Goal: Communication & Community: Answer question/provide support

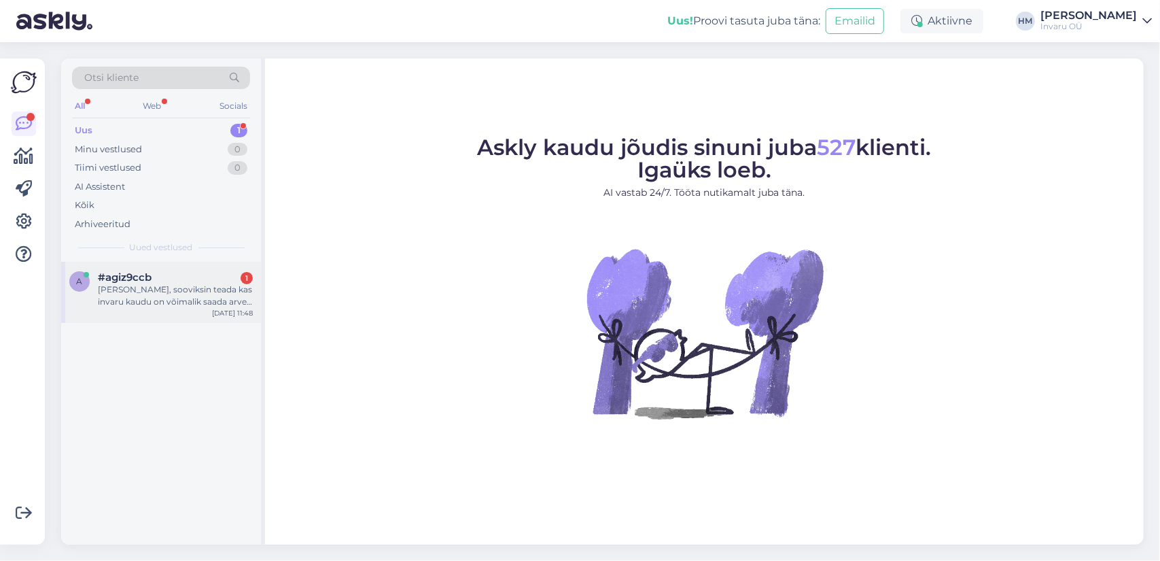
click at [177, 281] on div "#agiz9ccb 1" at bounding box center [175, 277] width 155 height 12
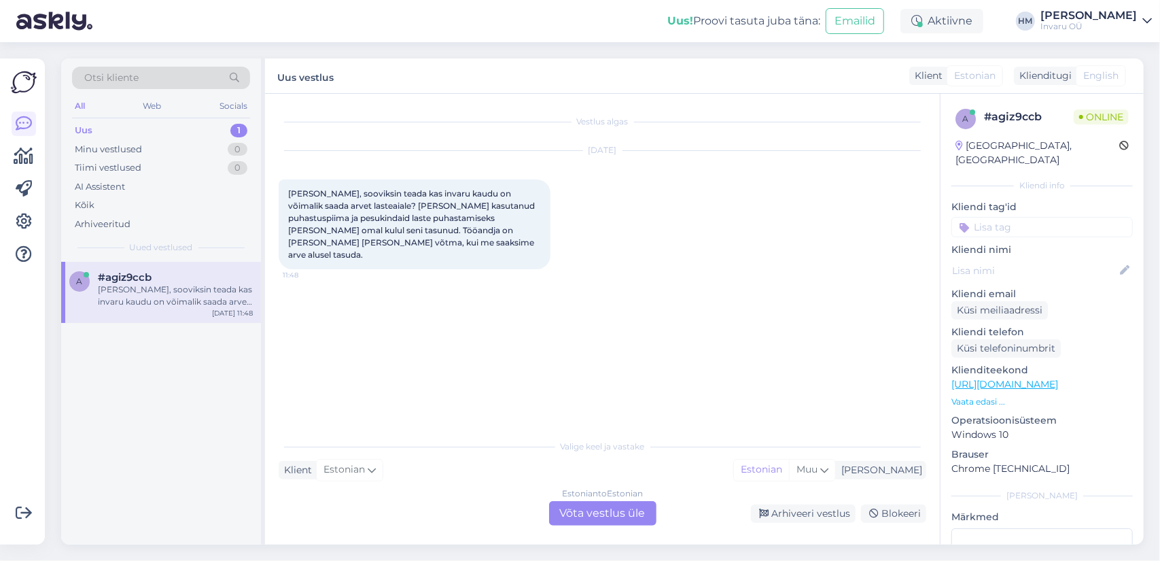
click at [614, 514] on div "Estonian to Estonian Võta vestlus üle" at bounding box center [602, 513] width 107 height 24
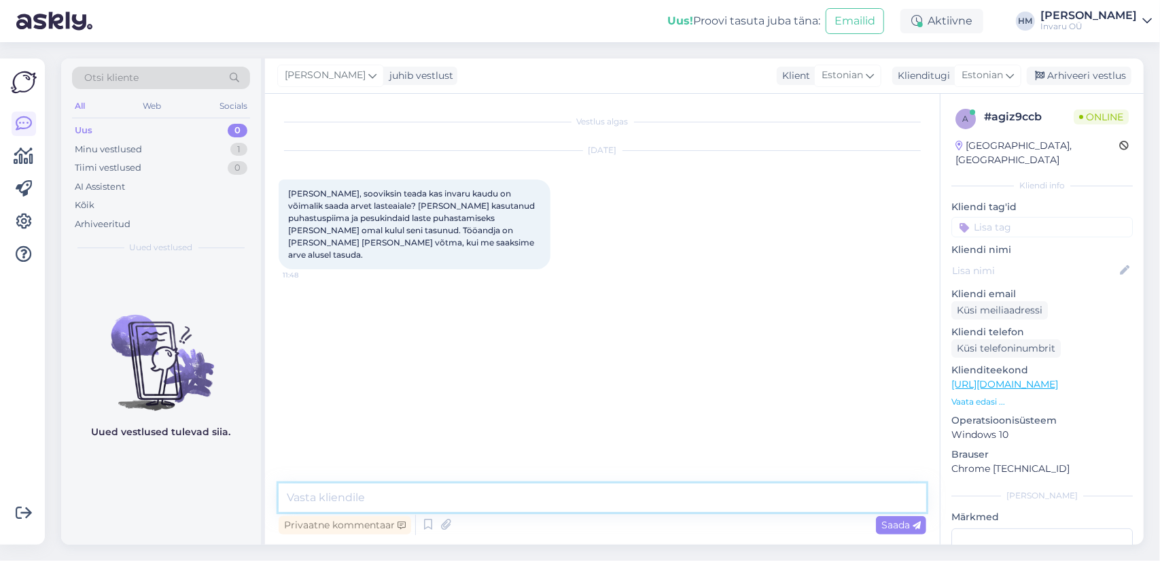
click at [507, 499] on textarea at bounding box center [603, 497] width 648 height 29
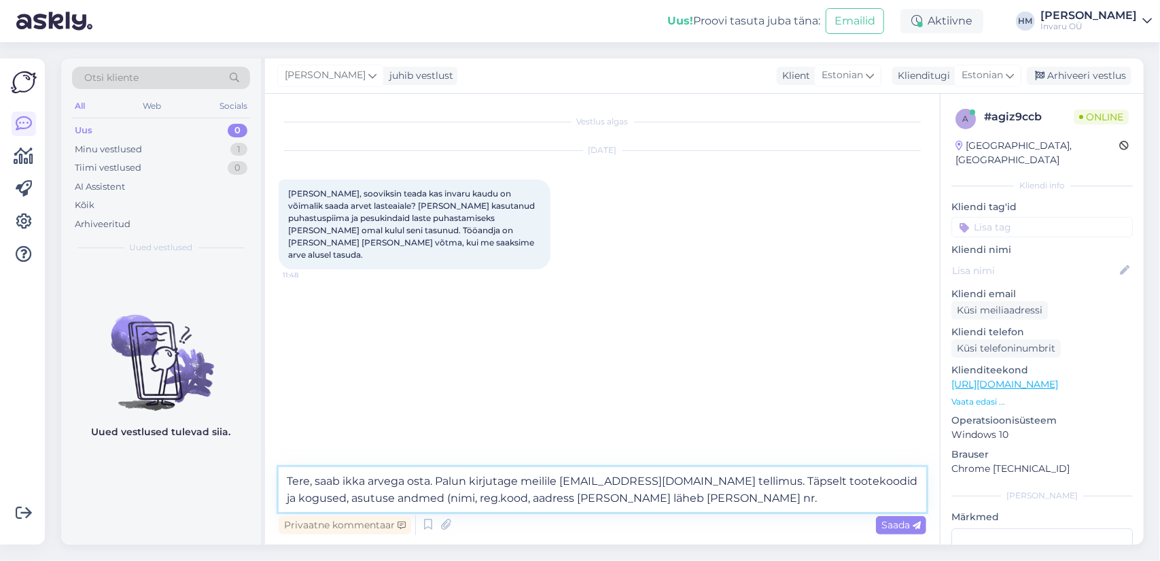
click at [364, 493] on textarea "Tere, saab ikka arvega osta. Palun kirjutage meilile [EMAIL_ADDRESS][DOMAIN_NAM…" at bounding box center [603, 489] width 648 height 45
click at [665, 498] on textarea "Tere, saab ikka arvega osta. Palun kirjutage meilile [EMAIL_ADDRESS][DOMAIN_NAM…" at bounding box center [603, 489] width 648 height 45
click at [652, 501] on textarea "Tere, saab ikka arvega osta. Palun kirjutage meilile [EMAIL_ADDRESS][DOMAIN_NAM…" at bounding box center [603, 489] width 648 height 45
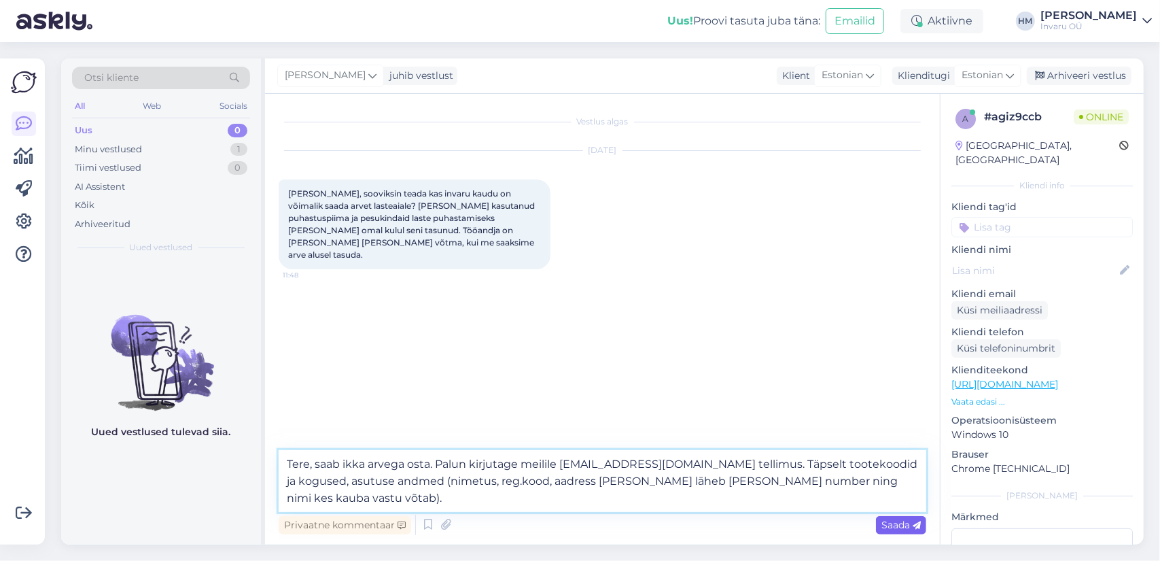
type textarea "Tere, saab ikka arvega osta. Palun kirjutage meilile [EMAIL_ADDRESS][DOMAIN_NAM…"
click at [896, 523] on span "Saada" at bounding box center [900, 524] width 39 height 12
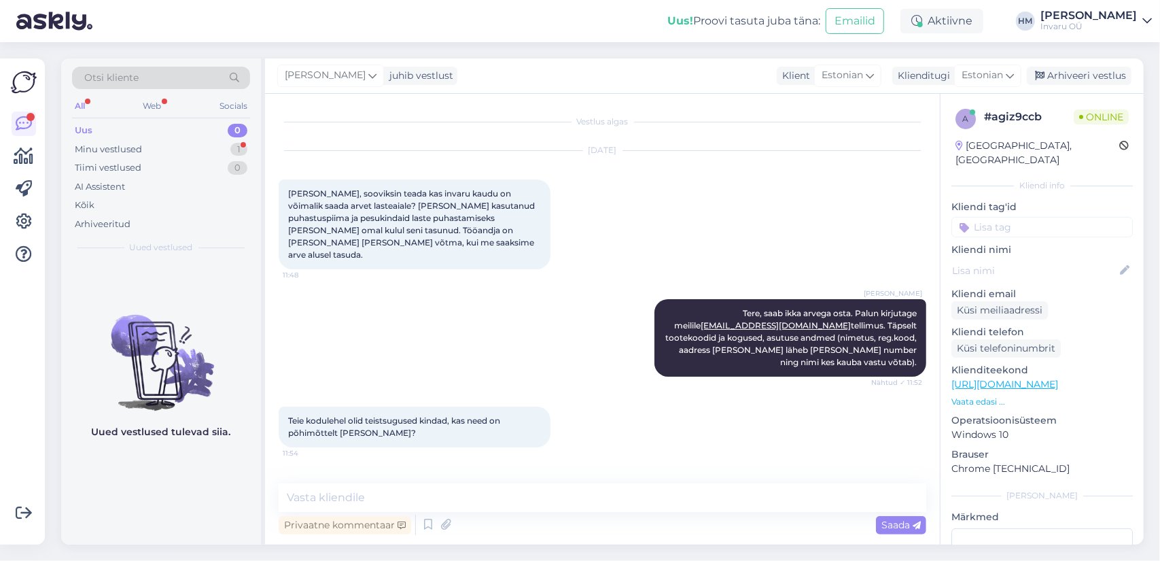
scroll to position [52, 0]
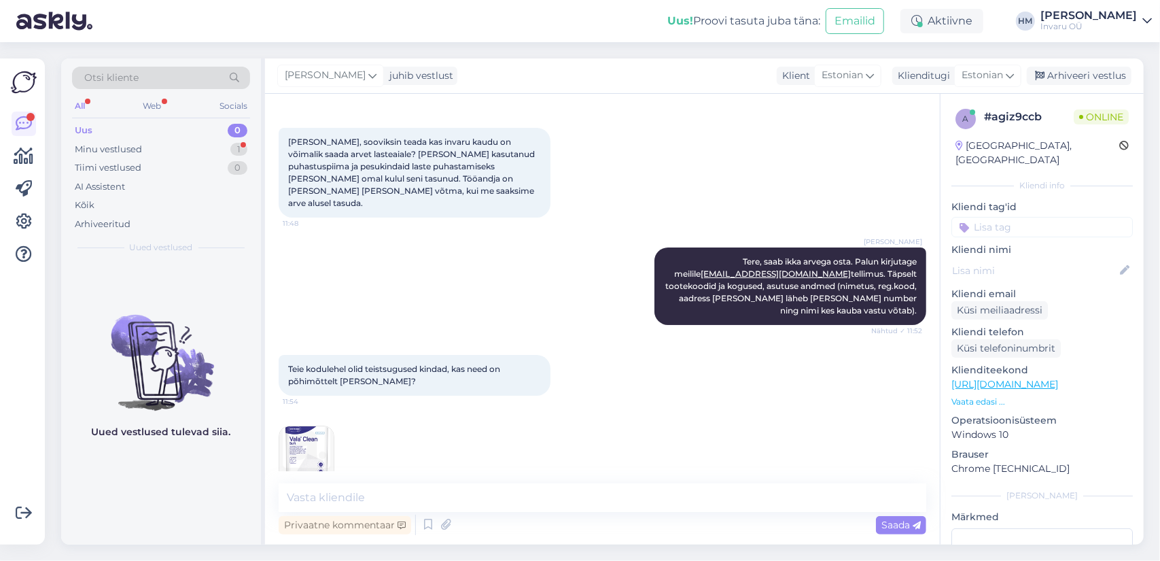
click at [294, 434] on img at bounding box center [306, 453] width 54 height 54
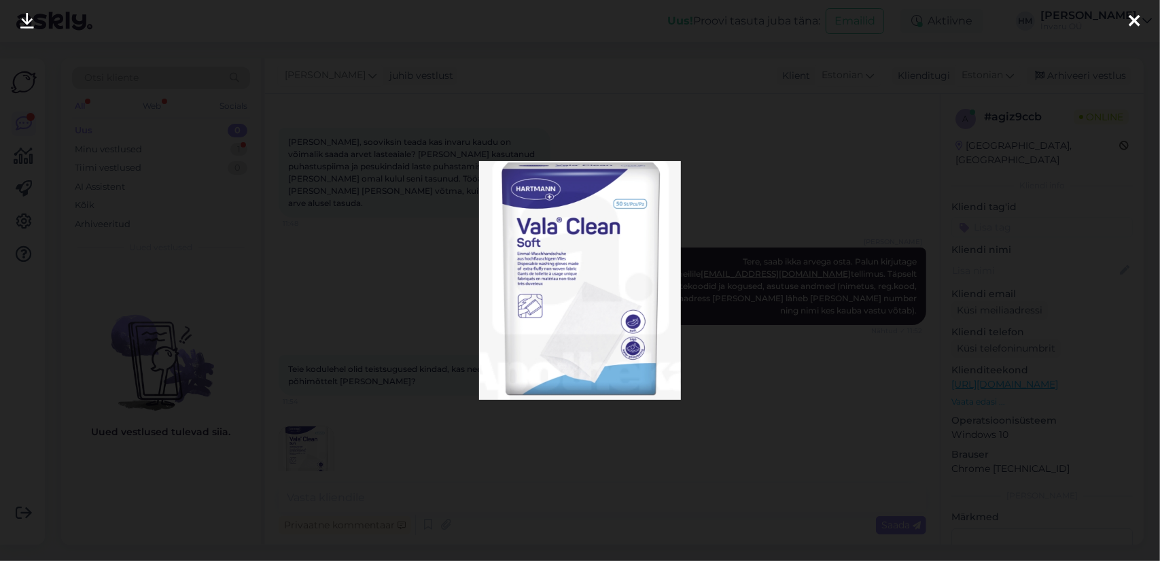
click at [1139, 18] on icon at bounding box center [1134, 22] width 11 height 18
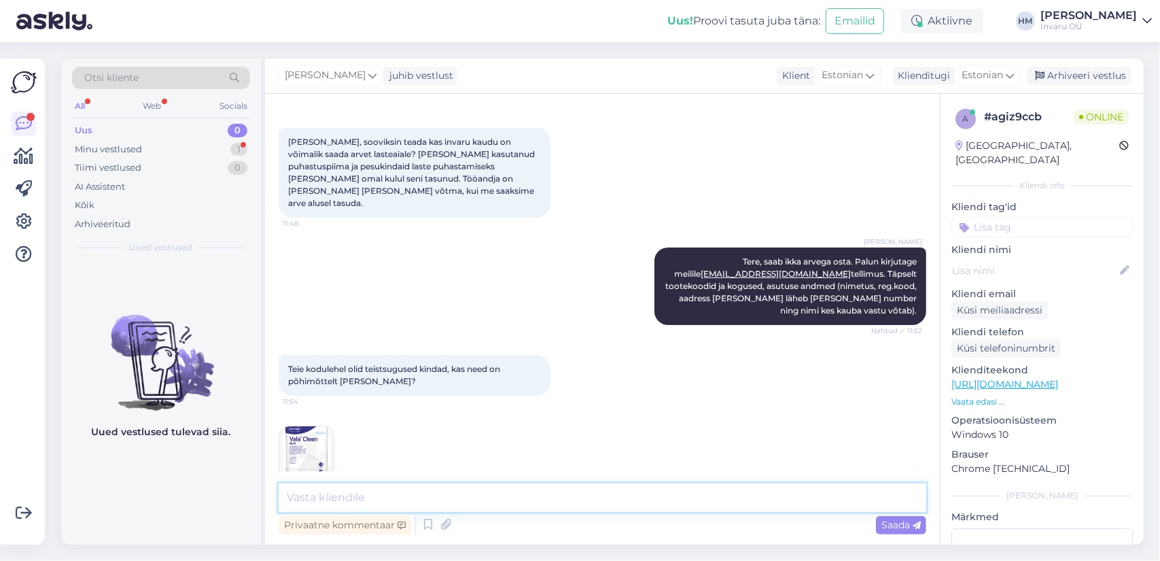
click at [322, 499] on textarea at bounding box center [603, 497] width 648 height 29
type textarea "need ei ole niisutatud kindad?"
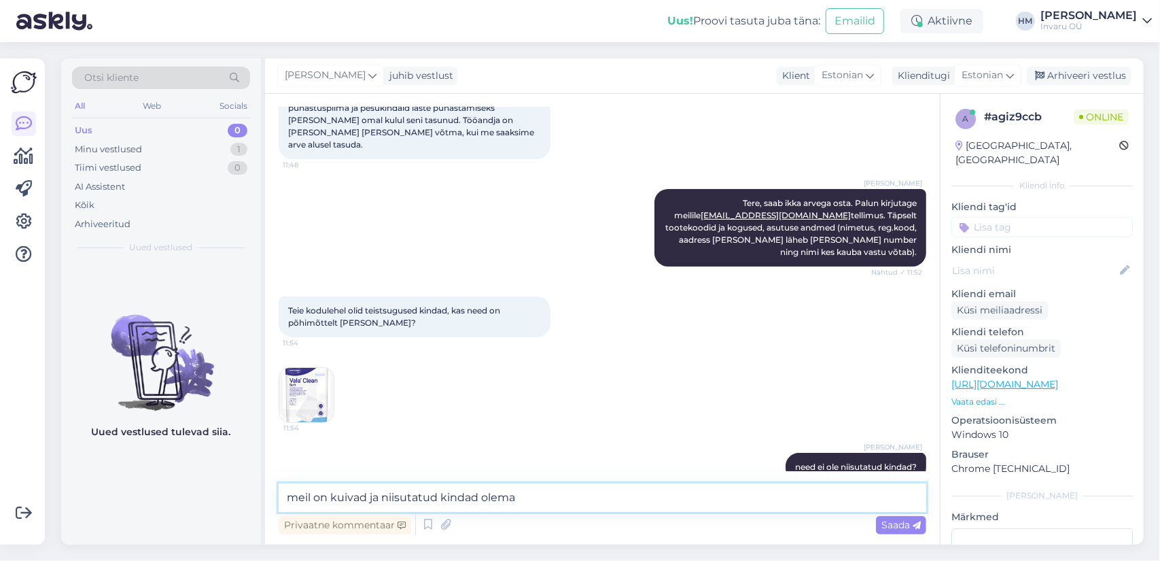
type textarea "meil on kuivad ja niisutatud kindad olemas"
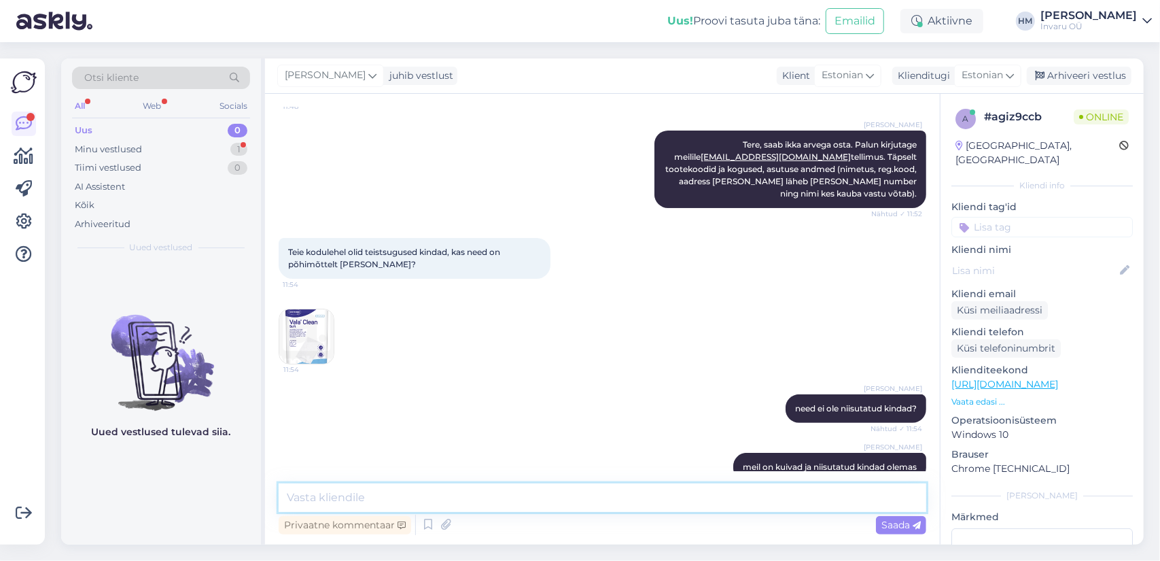
scroll to position [227, 0]
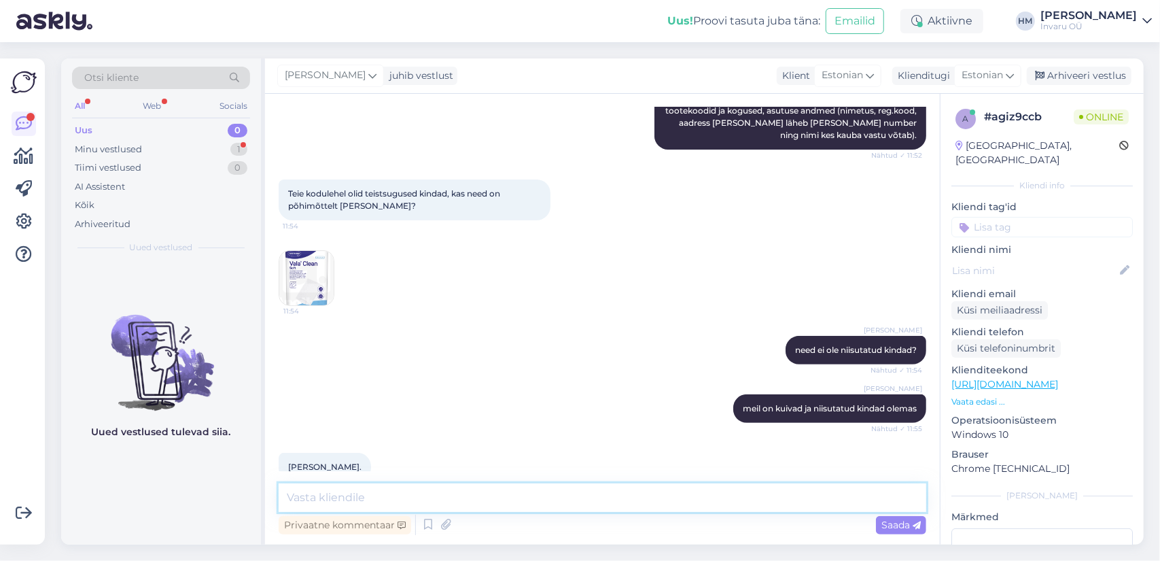
paste textarea "[URL][DOMAIN_NAME]"
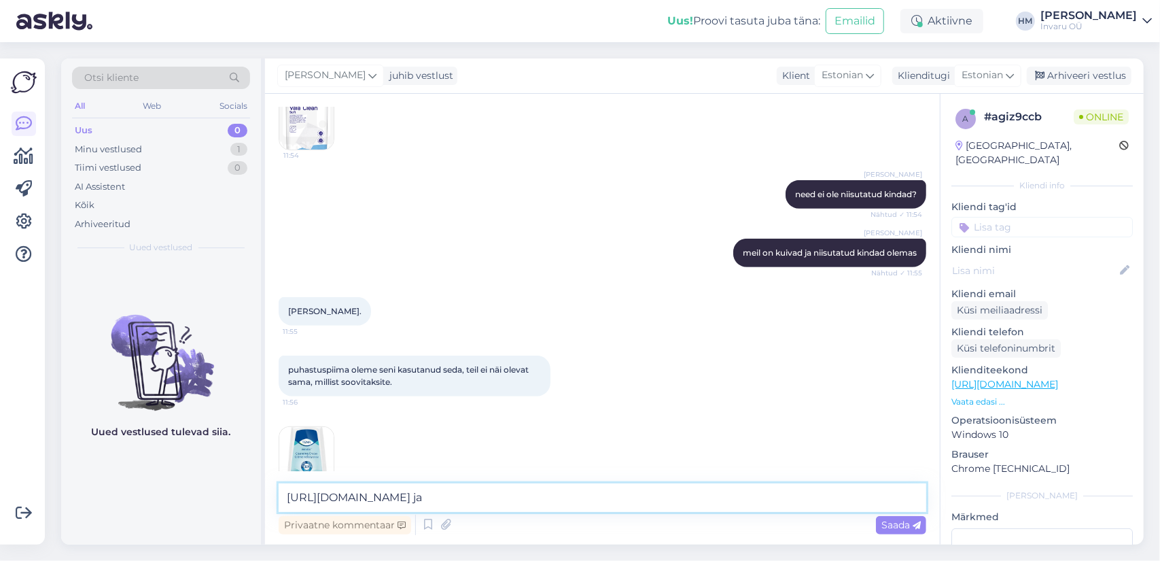
paste textarea "[URL][DOMAIN_NAME][PERSON_NAME]"
type textarea "[URL][DOMAIN_NAME] ja [URL][DOMAIN_NAME][PERSON_NAME]"
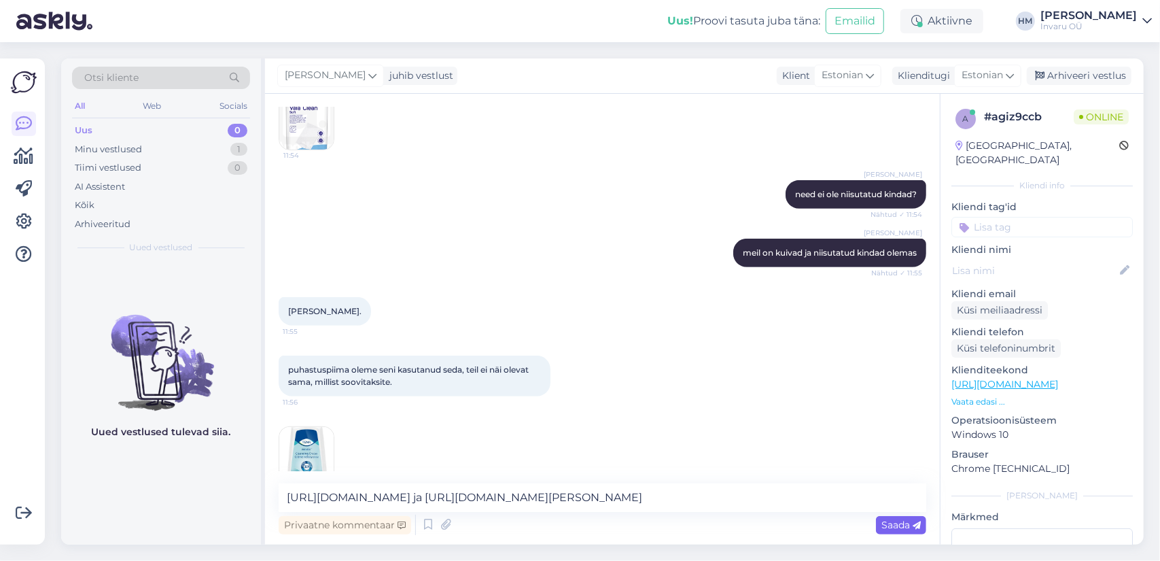
drag, startPoint x: 908, startPoint y: 520, endPoint x: 853, endPoint y: 486, distance: 64.7
click at [908, 521] on span "Saada" at bounding box center [900, 524] width 39 height 12
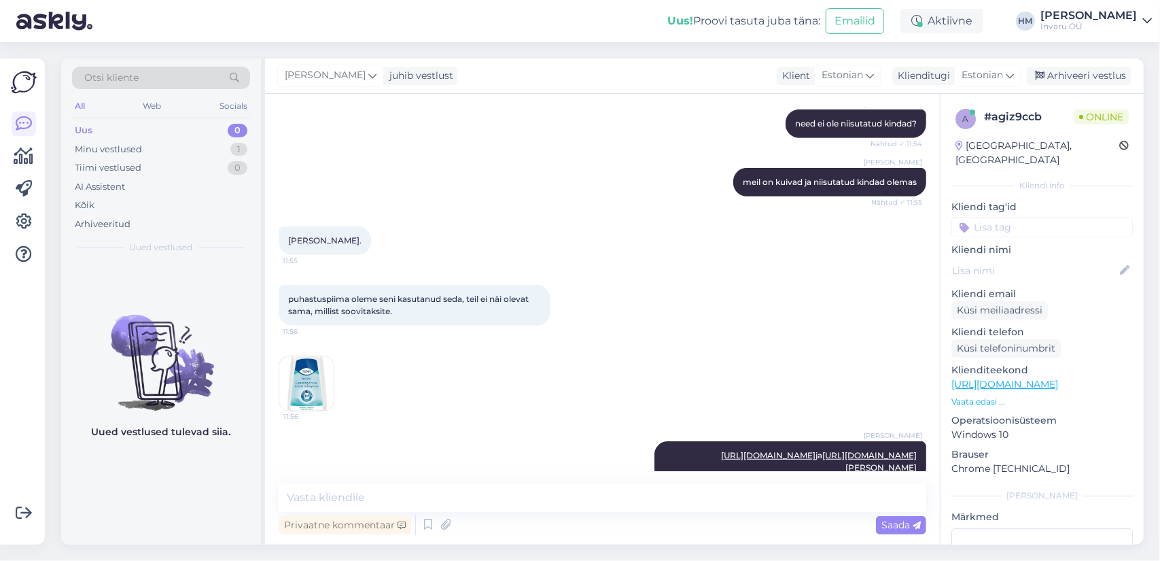
click at [303, 358] on img at bounding box center [306, 383] width 54 height 54
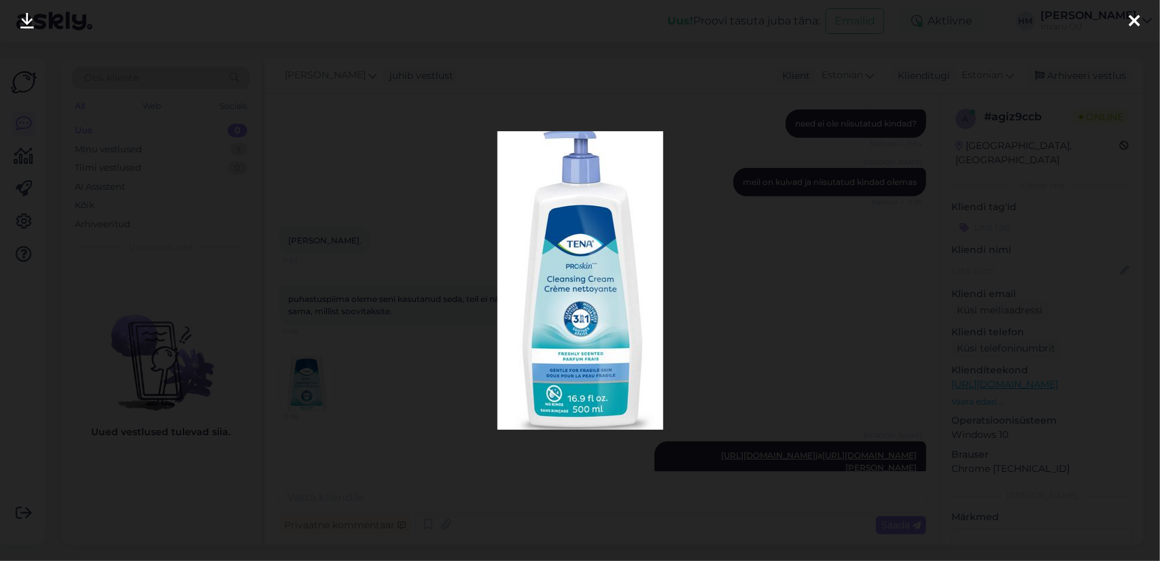
click at [1133, 21] on icon at bounding box center [1134, 22] width 11 height 18
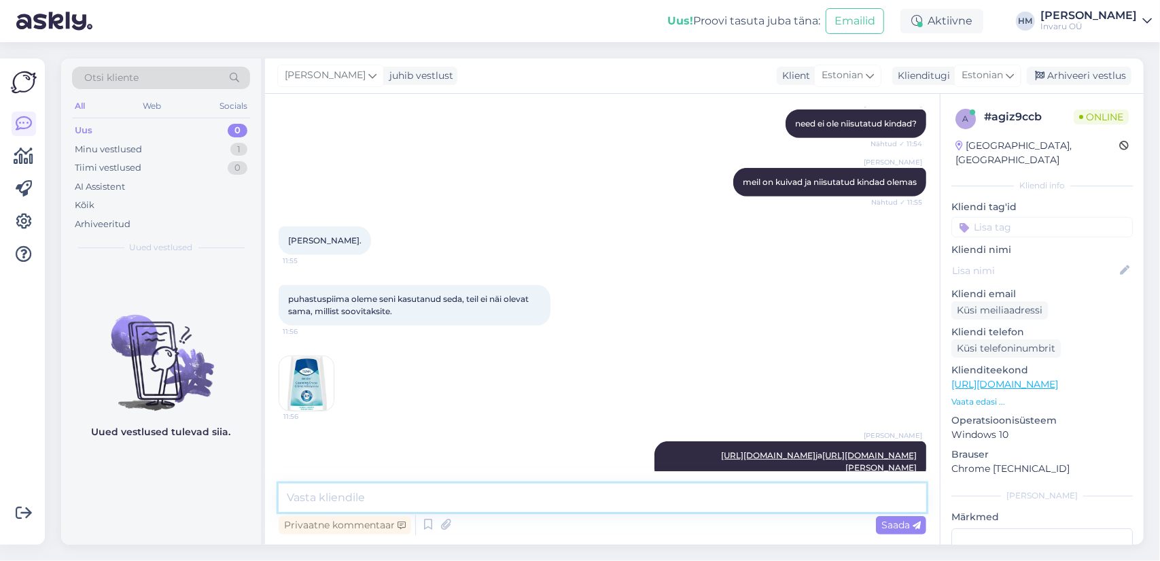
paste textarea "[URL][DOMAIN_NAME]"
type textarea "[URL][DOMAIN_NAME] valides koguse on olemas"
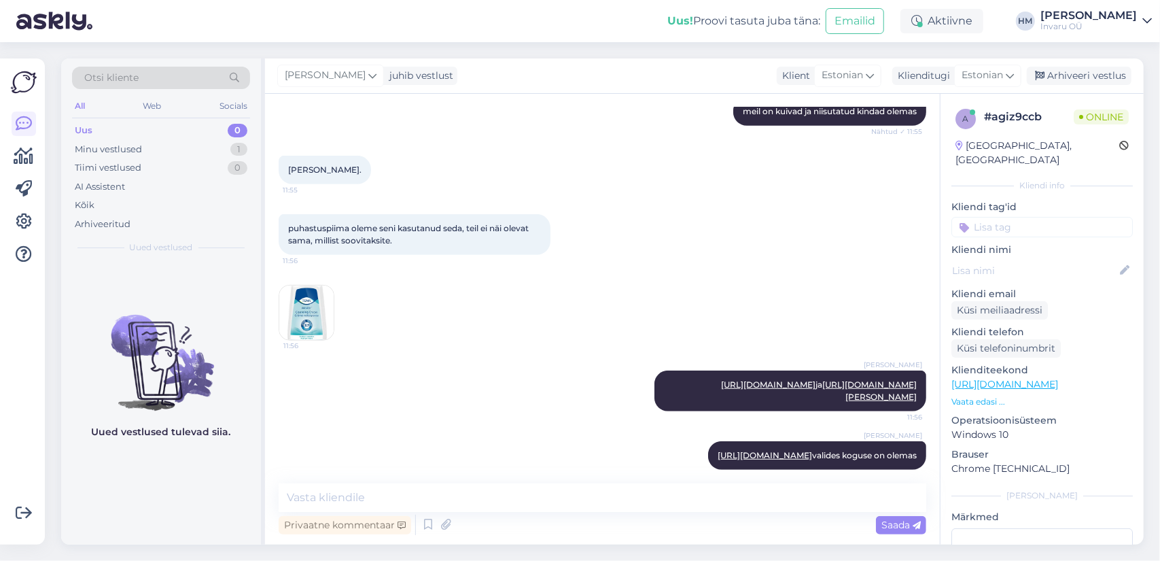
click at [315, 285] on img at bounding box center [306, 312] width 54 height 54
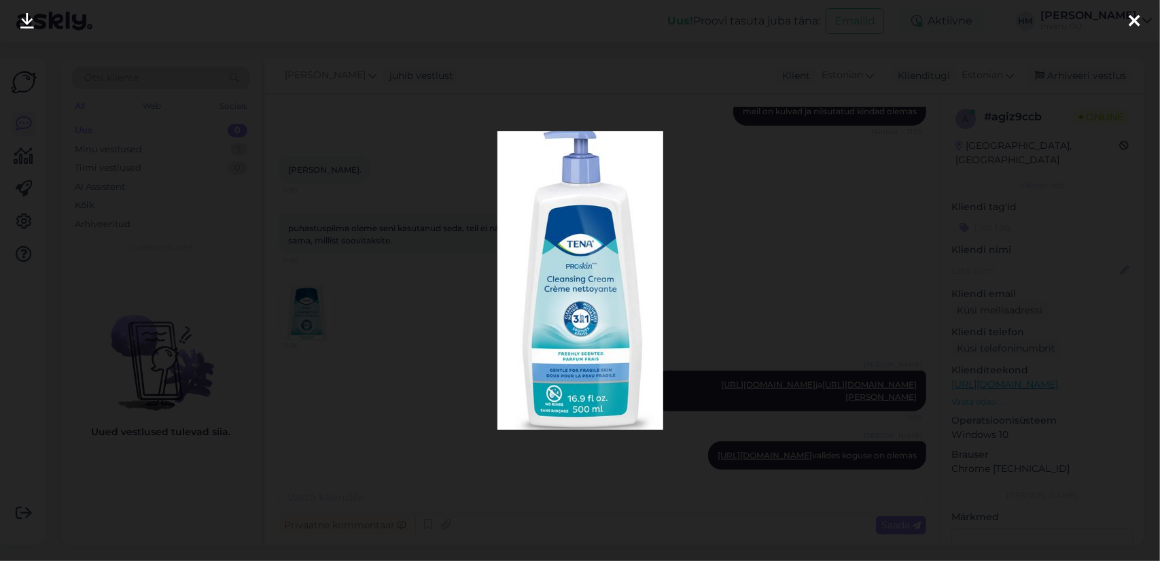
drag, startPoint x: 1137, startPoint y: 21, endPoint x: 1133, endPoint y: 15, distance: 7.0
click at [1136, 21] on icon at bounding box center [1134, 22] width 11 height 18
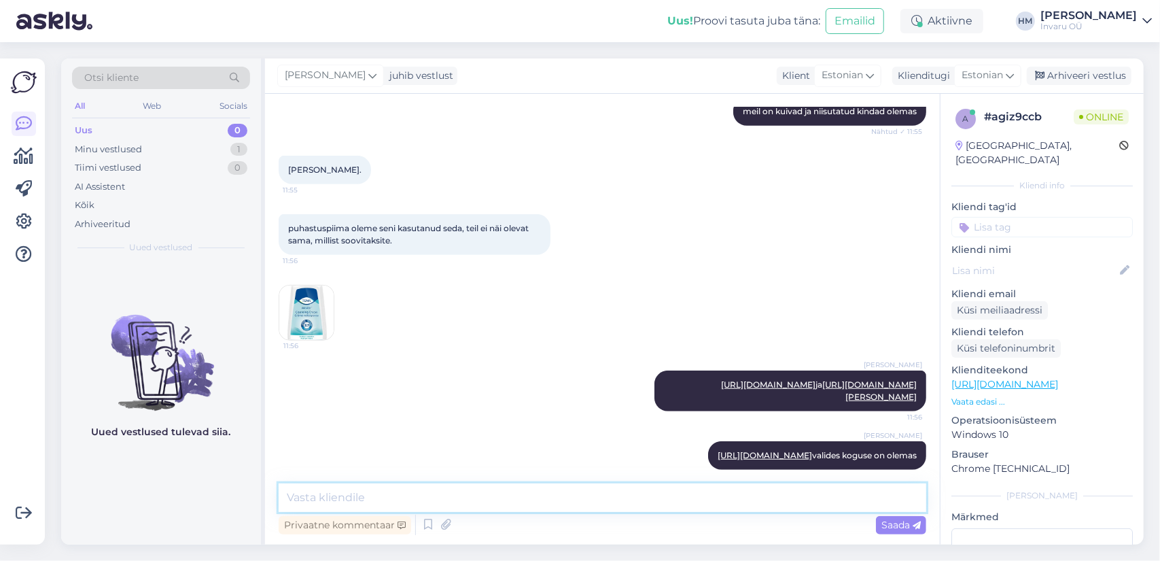
click at [457, 490] on textarea at bounding box center [603, 497] width 648 height 29
type textarea "meil on 250 ml ja 1000 ml."
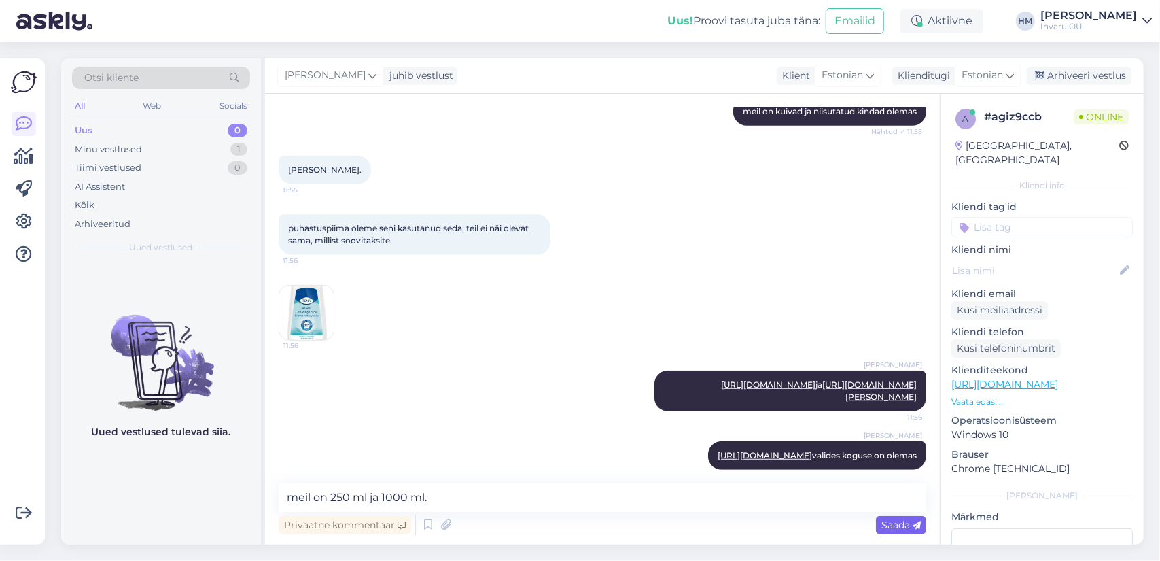
click at [905, 523] on span "Saada" at bounding box center [900, 524] width 39 height 12
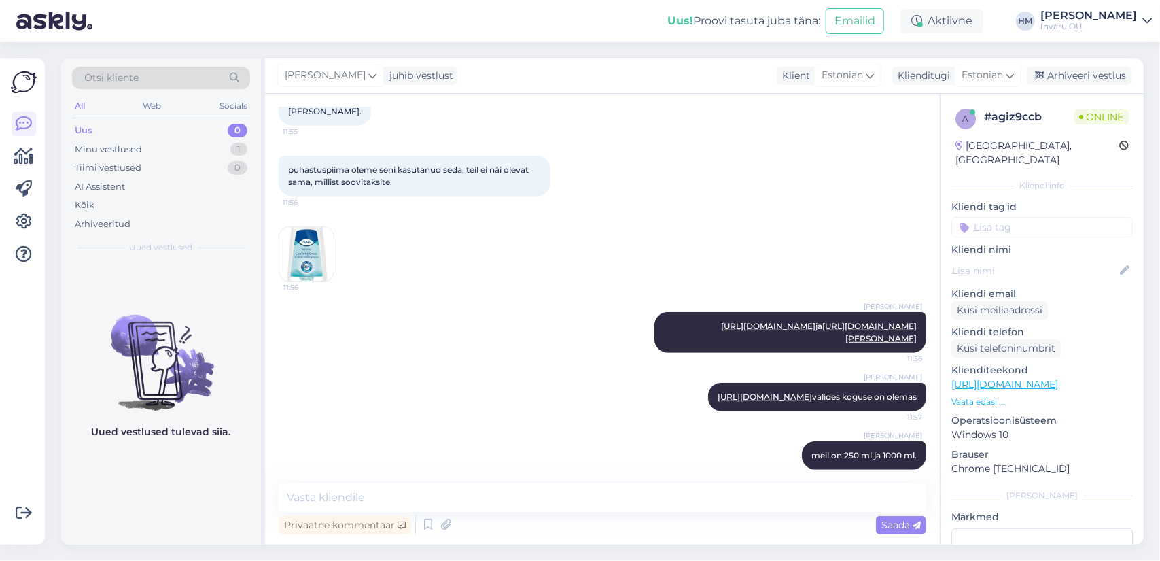
click at [311, 227] on img at bounding box center [306, 254] width 54 height 54
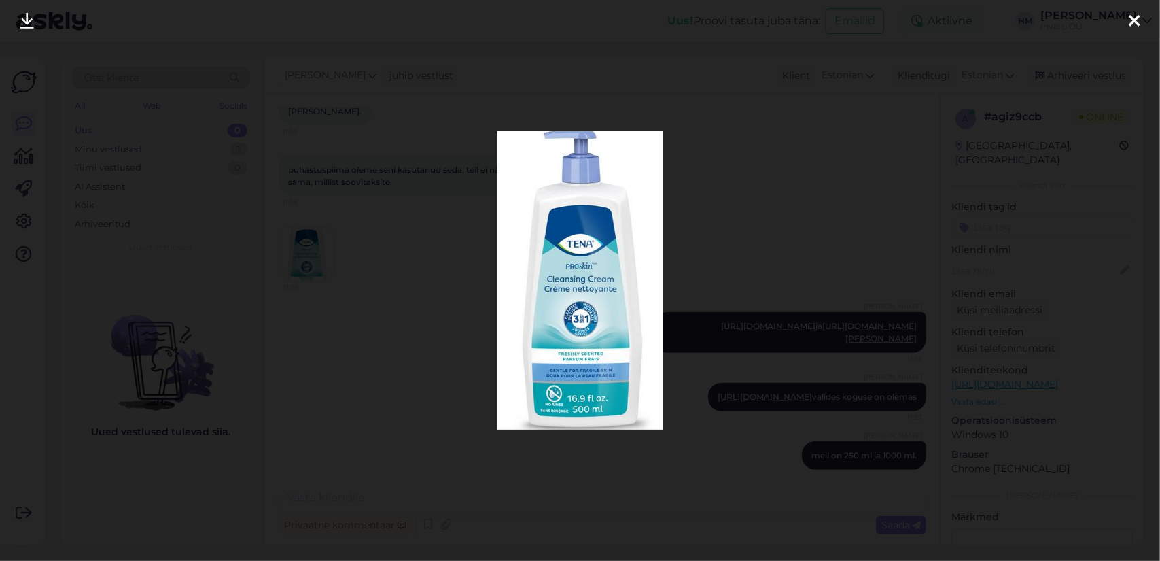
click at [1127, 20] on div at bounding box center [1134, 21] width 27 height 43
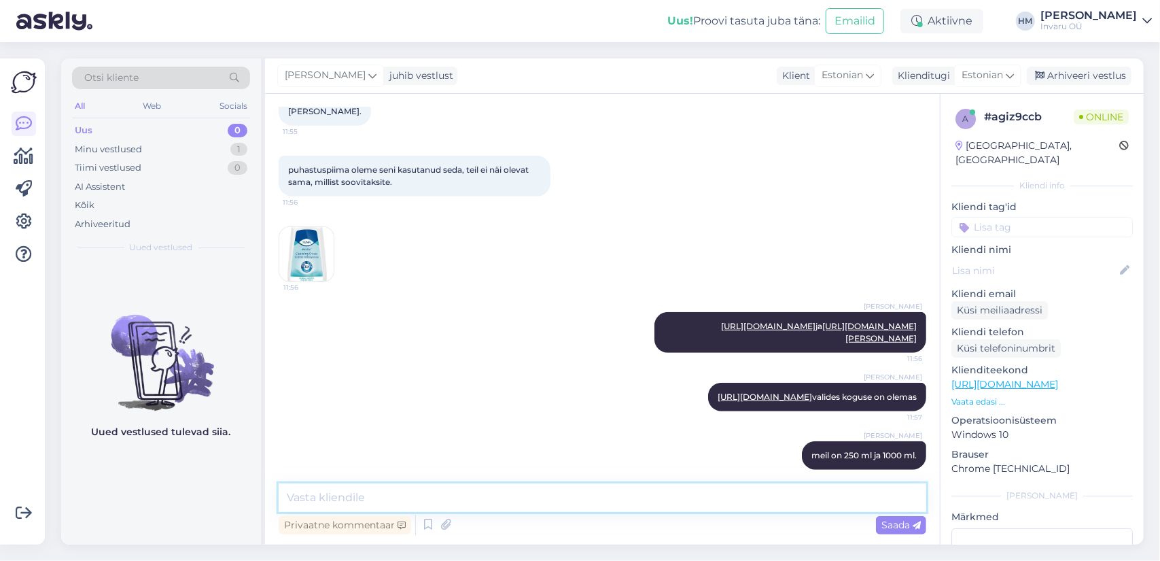
click at [323, 501] on textarea at bounding box center [603, 497] width 648 height 29
click at [750, 391] on link "[URL][DOMAIN_NAME]" at bounding box center [765, 396] width 94 height 10
click at [467, 495] on textarea at bounding box center [603, 497] width 648 height 29
paste textarea "[URL][DOMAIN_NAME]"
type textarea "meil on ka nahapuhastusvaht olemas [URL][DOMAIN_NAME]"
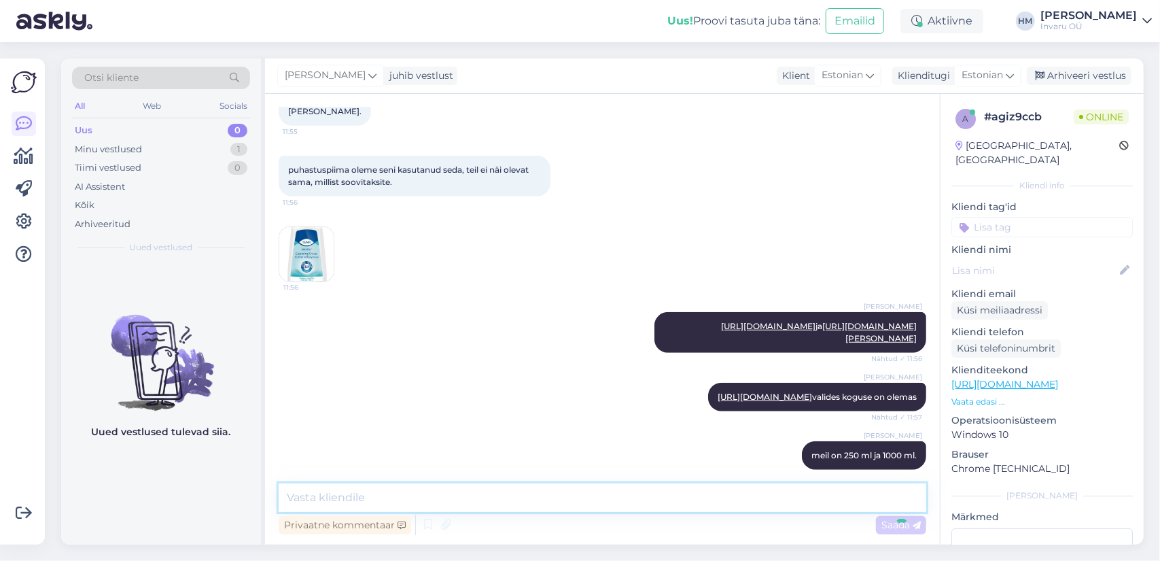
scroll to position [653, 0]
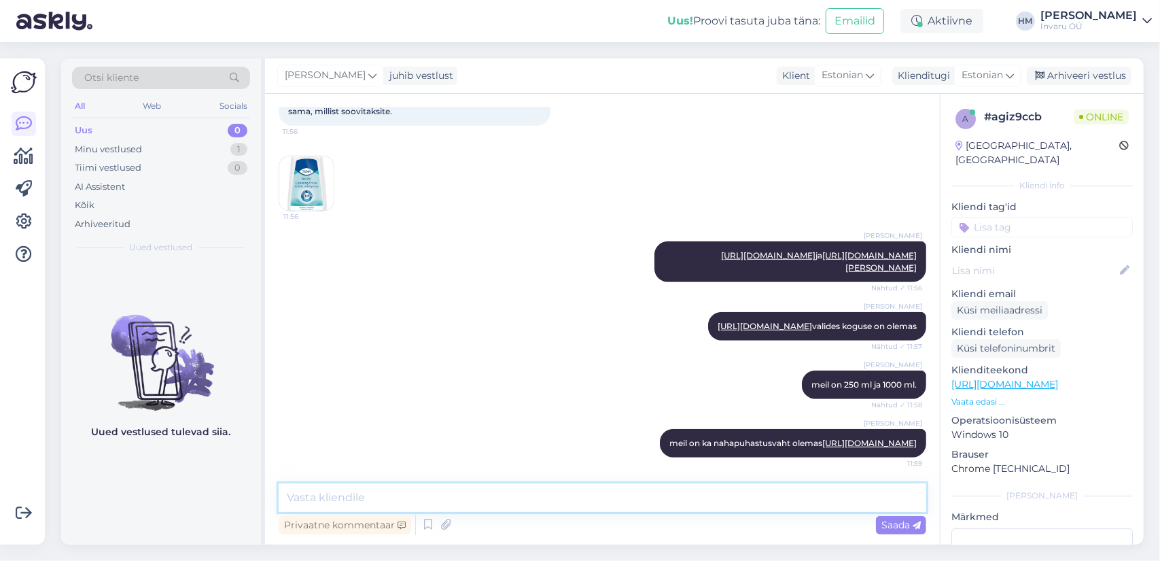
click at [319, 495] on textarea at bounding box center [603, 497] width 648 height 29
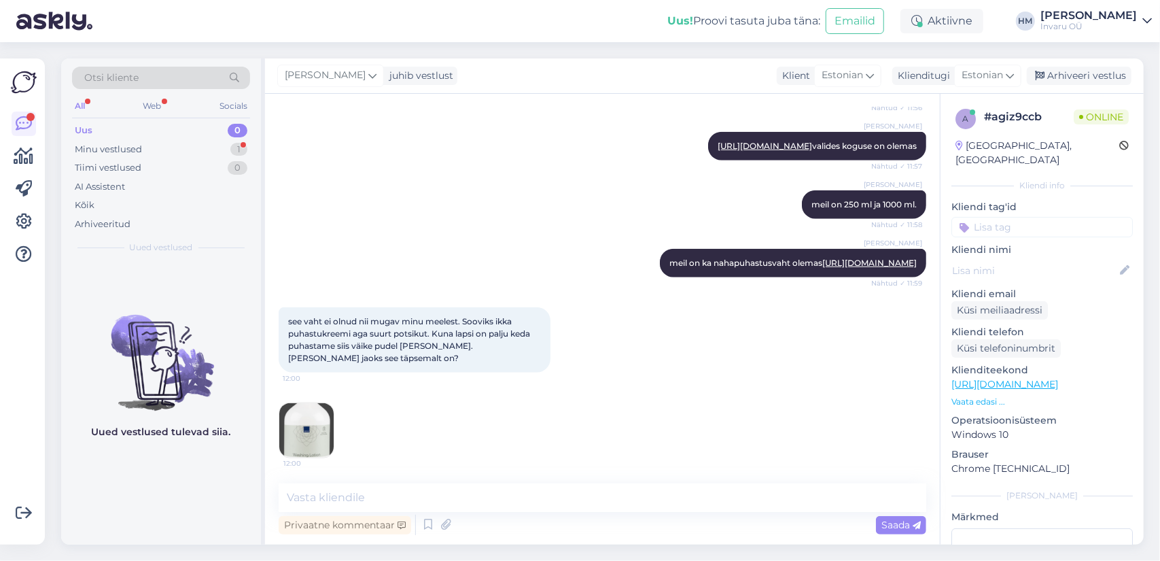
click at [312, 420] on img at bounding box center [306, 430] width 54 height 54
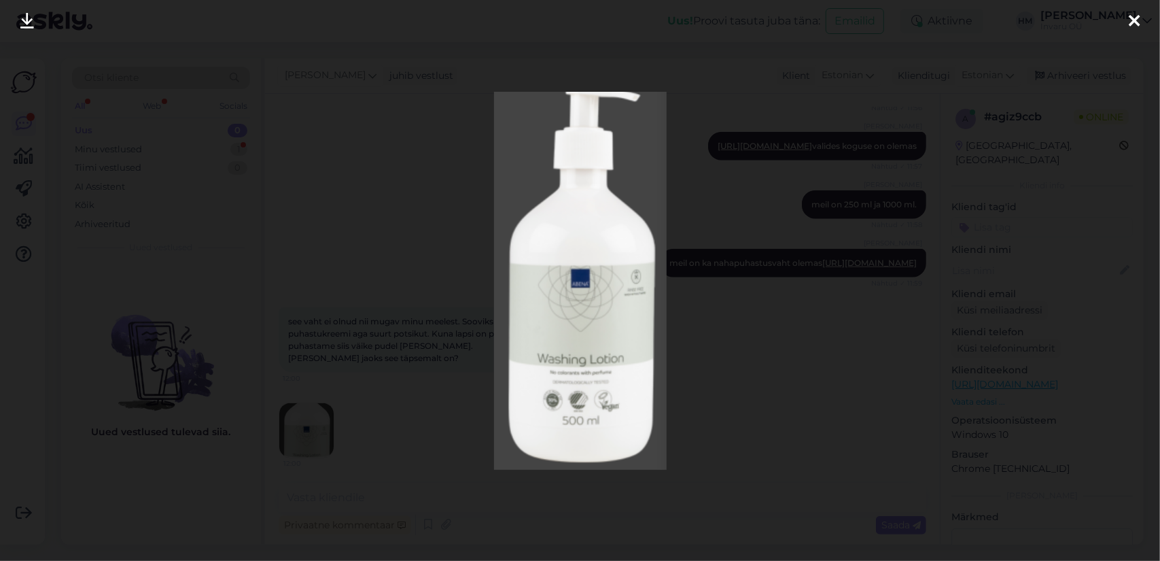
click at [1135, 20] on icon at bounding box center [1134, 22] width 11 height 18
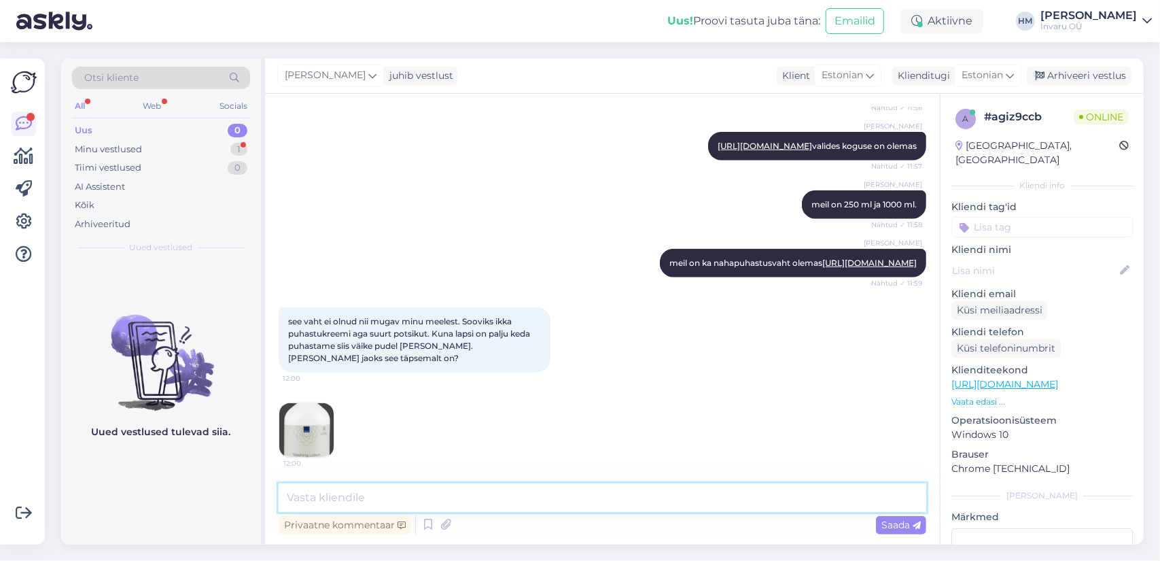
click at [424, 495] on textarea at bounding box center [603, 497] width 648 height 29
type textarea "see on [PERSON_NAME] [PERSON_NAME] pesuks puhastuspiim"
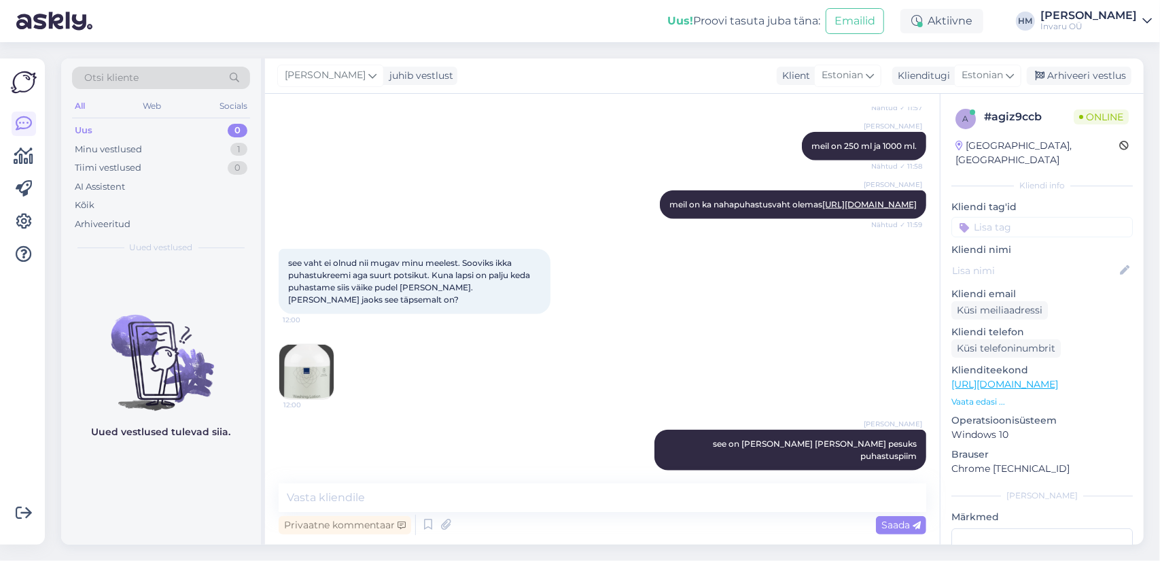
click at [308, 377] on img at bounding box center [306, 372] width 54 height 54
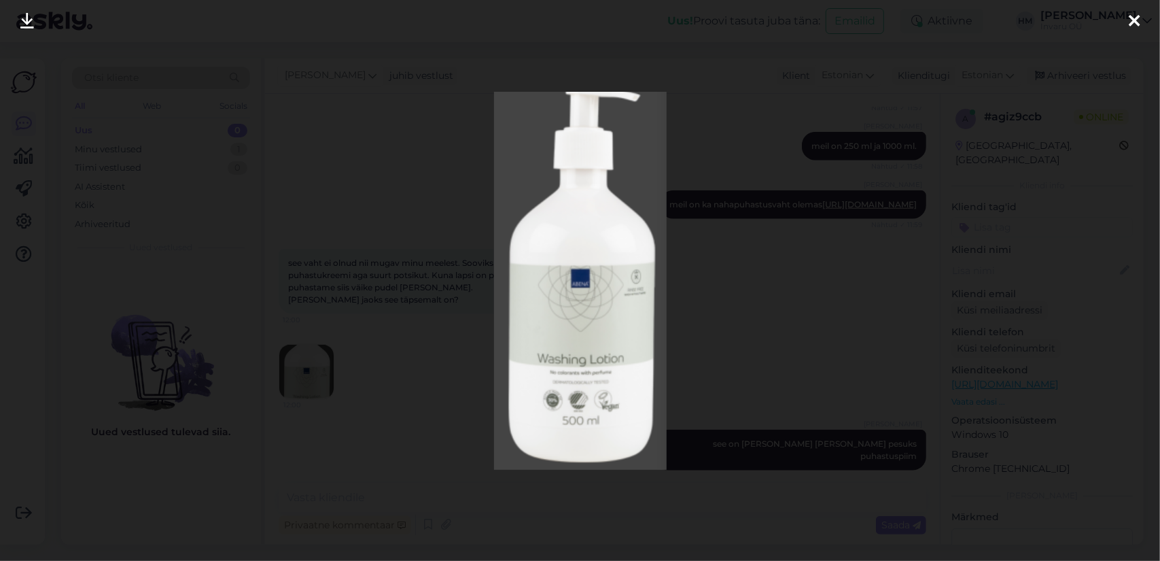
click at [1133, 18] on icon at bounding box center [1134, 22] width 11 height 18
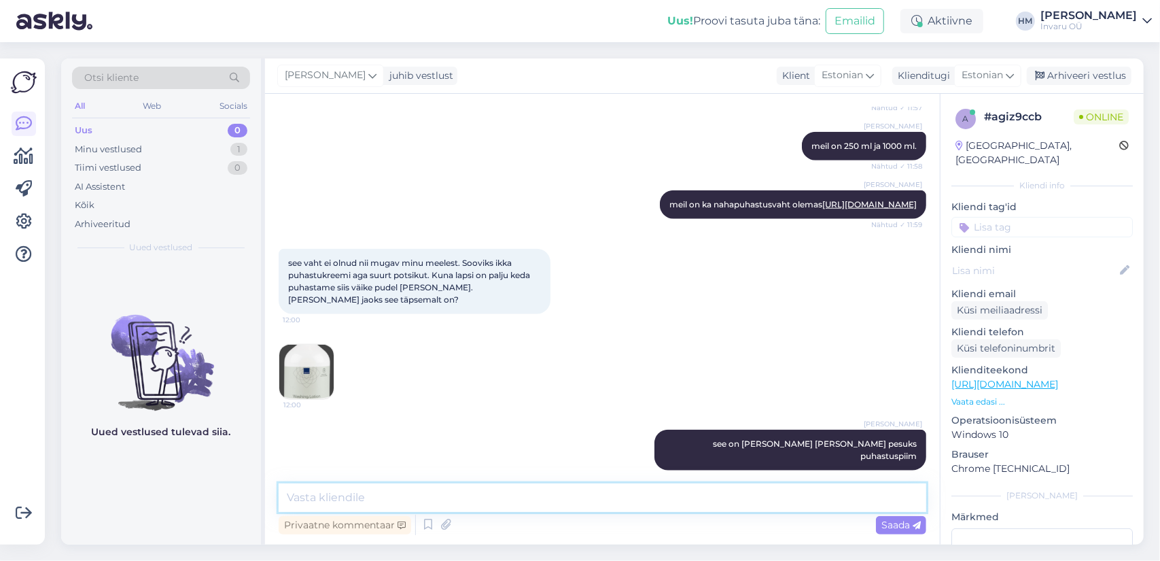
paste textarea "Abena pesukreem on pehmendava toimega ja mõeldud veeta pesemiseks."
type textarea "Abena pesukreem on pehmendava toimega ja mõeldud veeta pesemiseks."
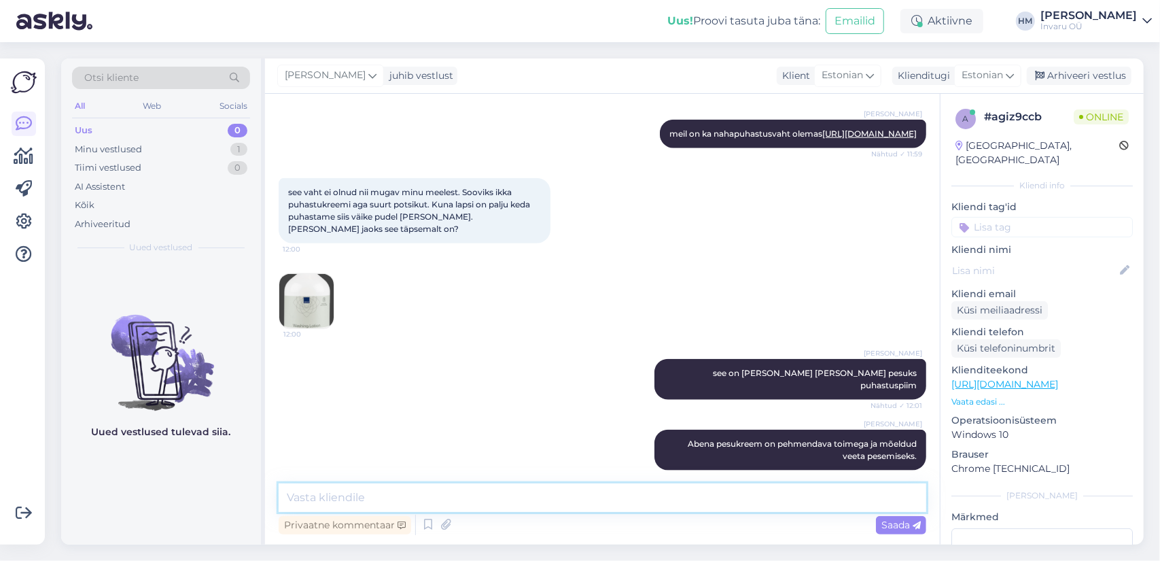
scroll to position [1033, 0]
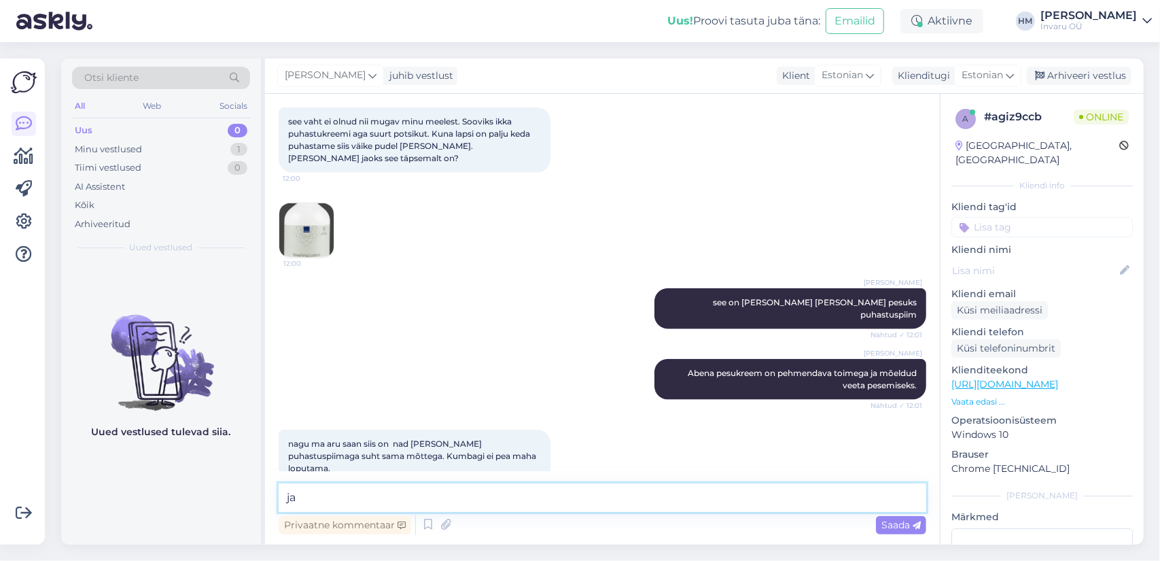
type textarea "jah"
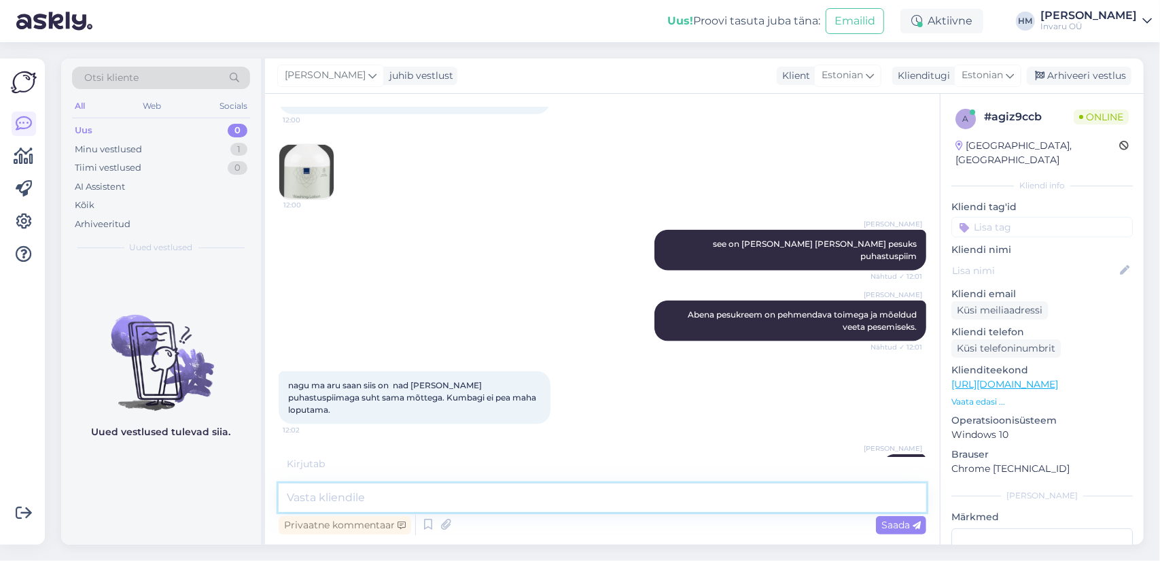
scroll to position [1150, 0]
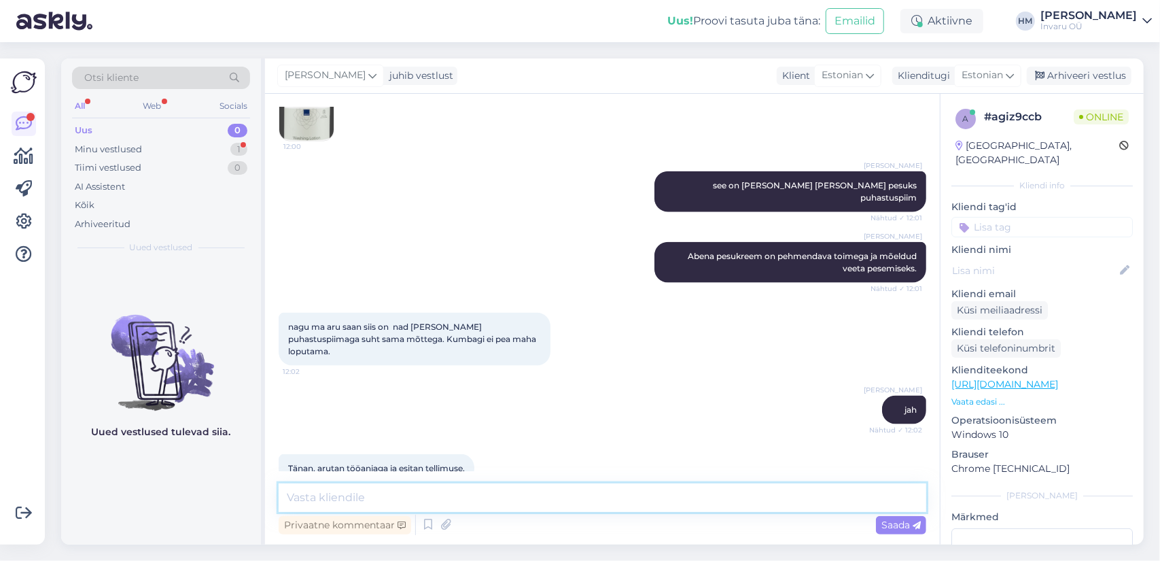
click at [469, 501] on textarea at bounding box center [603, 497] width 648 height 29
click at [427, 527] on icon at bounding box center [428, 524] width 16 height 20
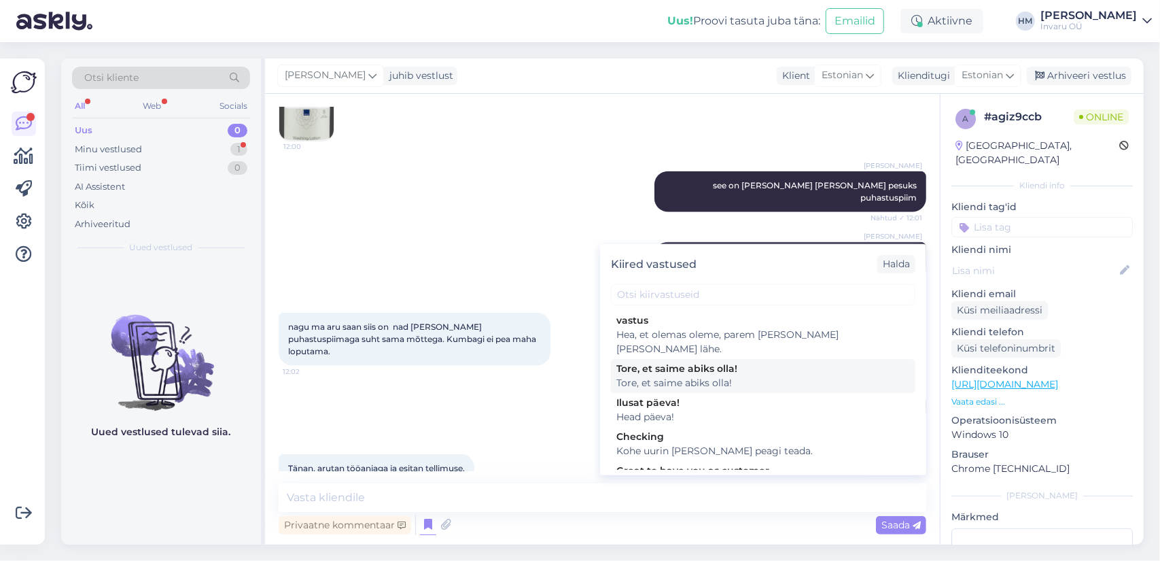
click at [658, 376] on div "Tore, et saime abiks olla!" at bounding box center [763, 383] width 294 height 14
type textarea "Tore, et saime abiks olla!"
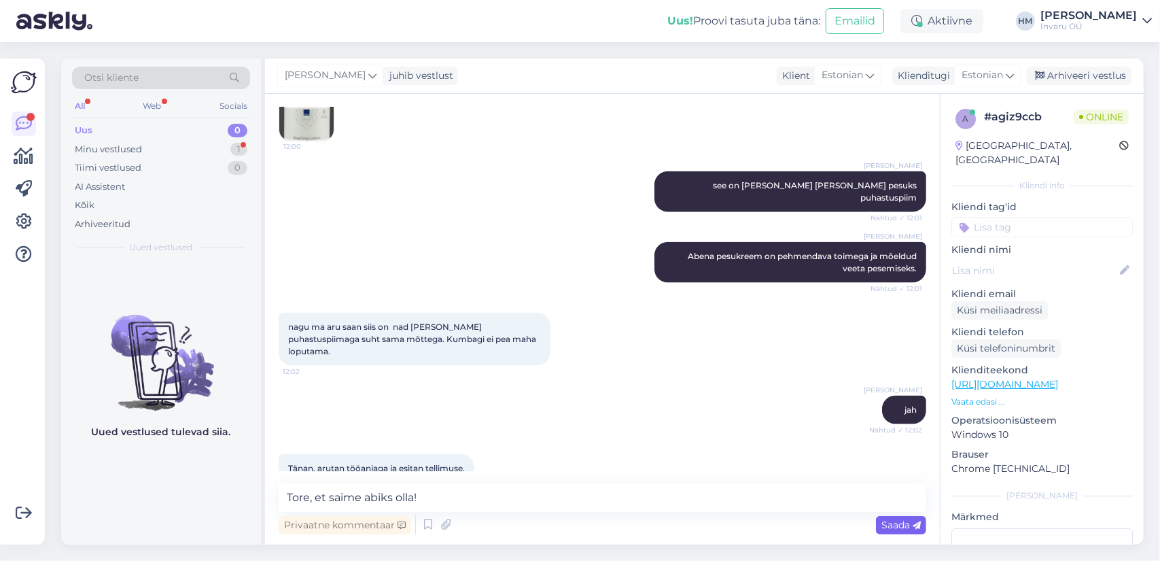
click at [888, 525] on span "Saada" at bounding box center [900, 524] width 39 height 12
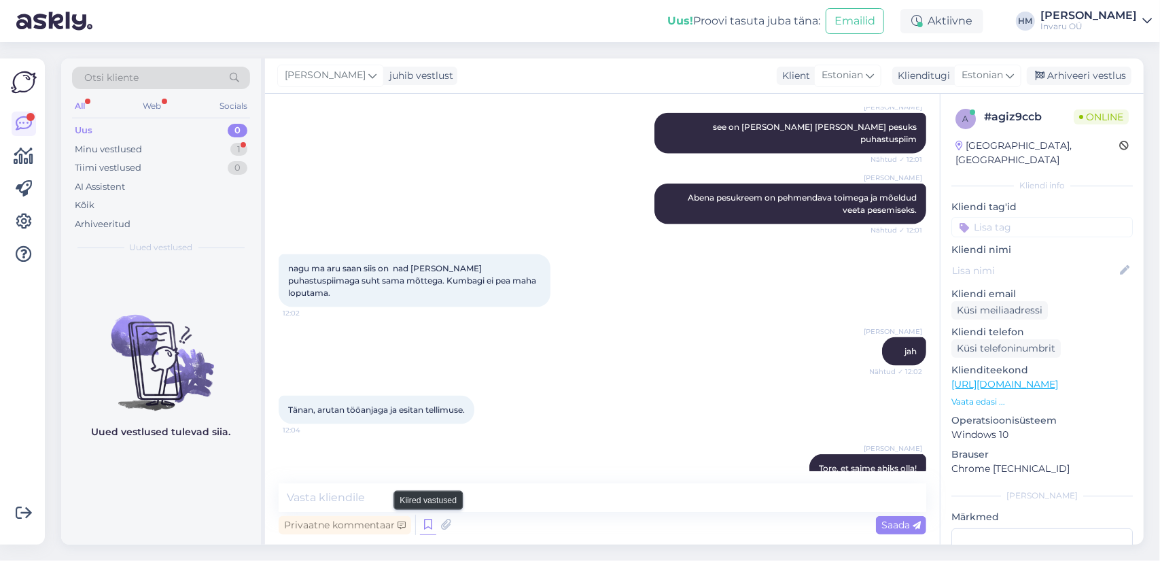
click at [426, 523] on icon at bounding box center [428, 524] width 16 height 20
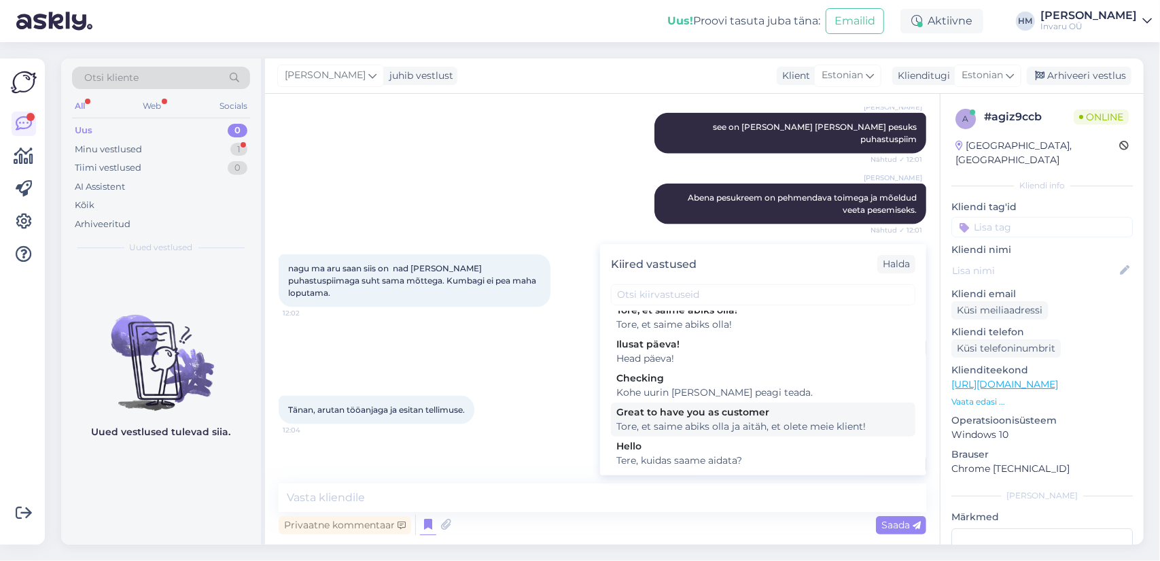
scroll to position [0, 0]
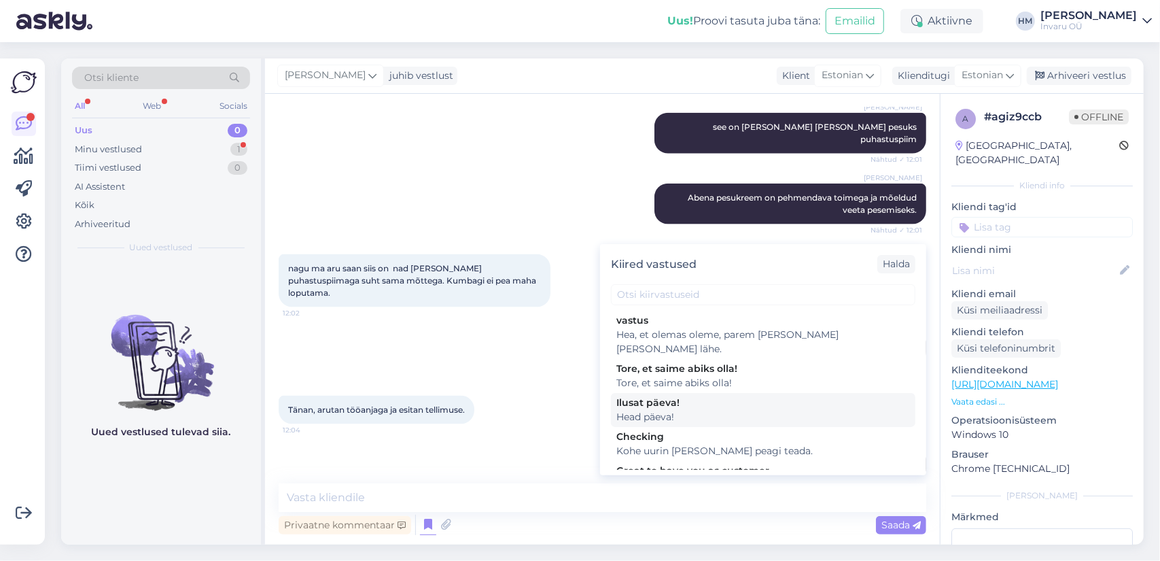
click at [642, 410] on div "Head päeva!" at bounding box center [763, 417] width 294 height 14
type textarea "Head päeva!"
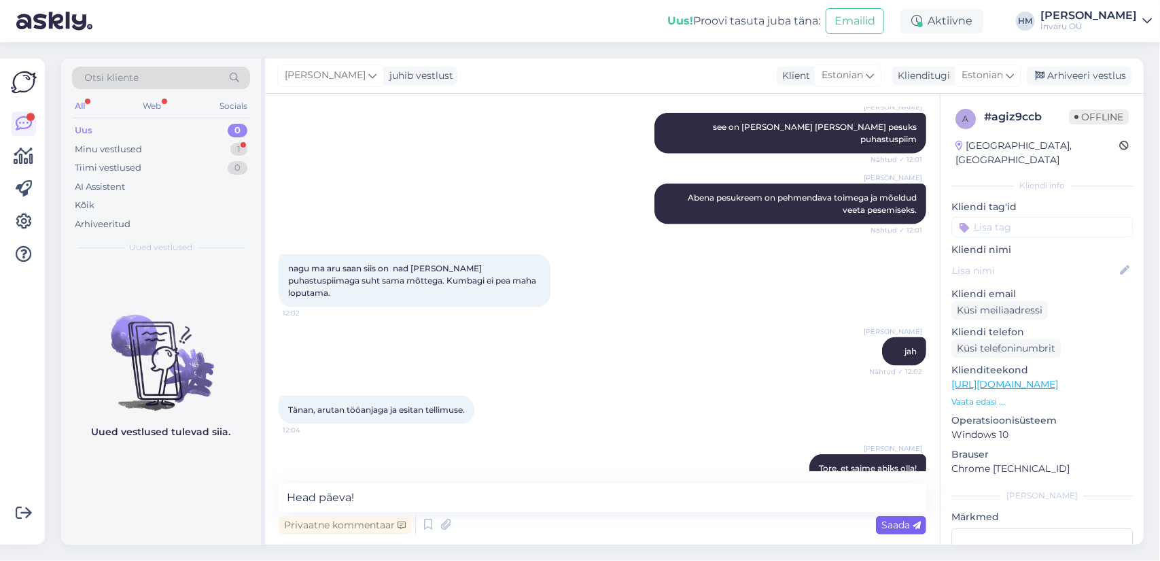
click at [895, 527] on span "Saada" at bounding box center [900, 524] width 39 height 12
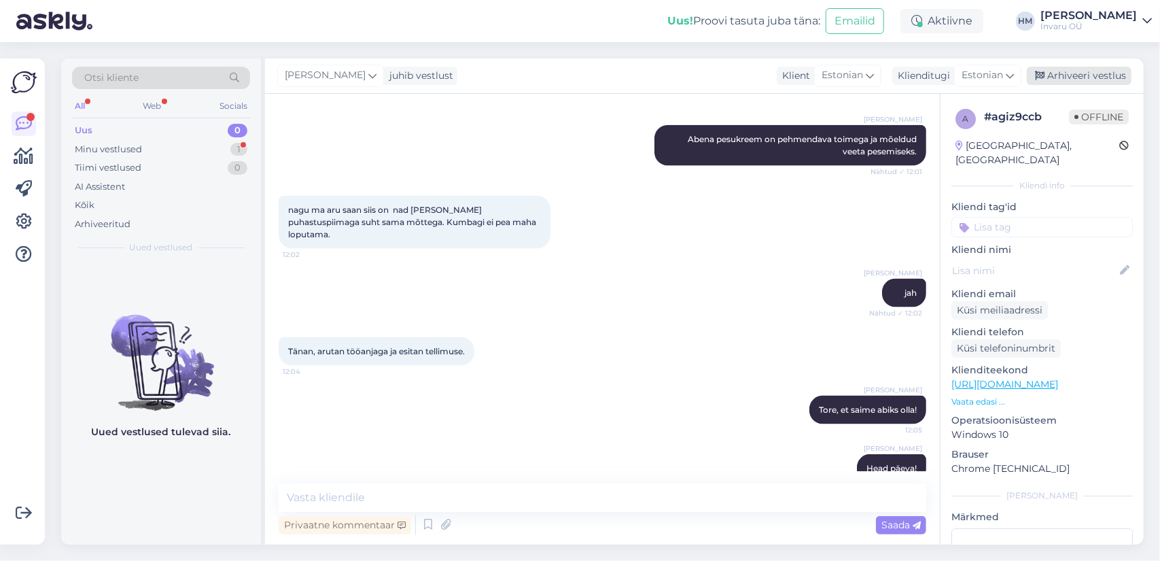
click at [1104, 71] on div "Arhiveeri vestlus" at bounding box center [1079, 76] width 105 height 18
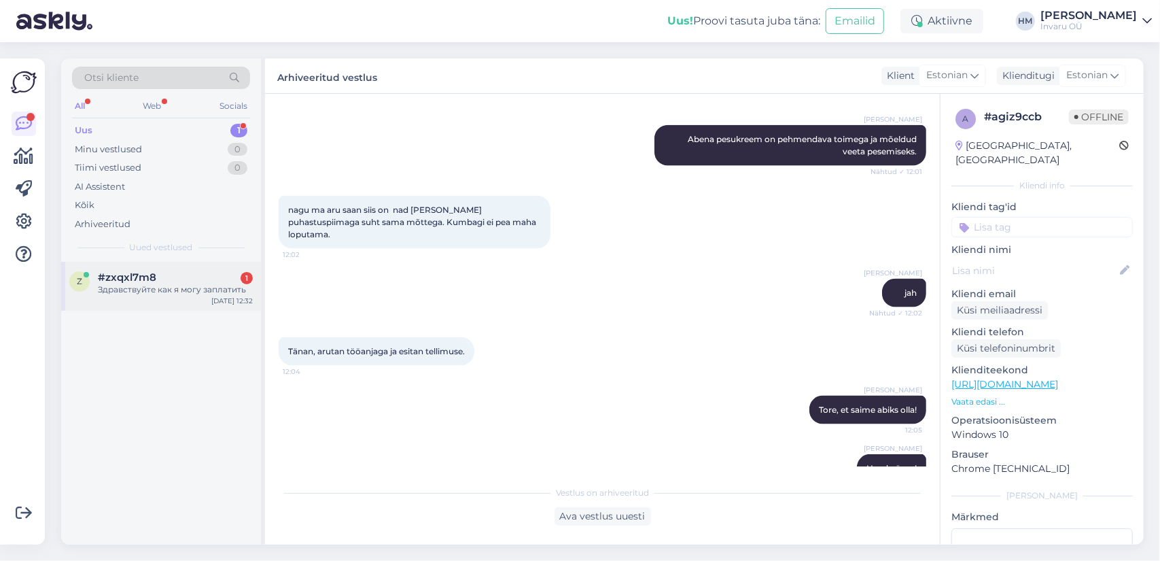
click at [132, 277] on span "#zxqxl7m8" at bounding box center [127, 277] width 58 height 12
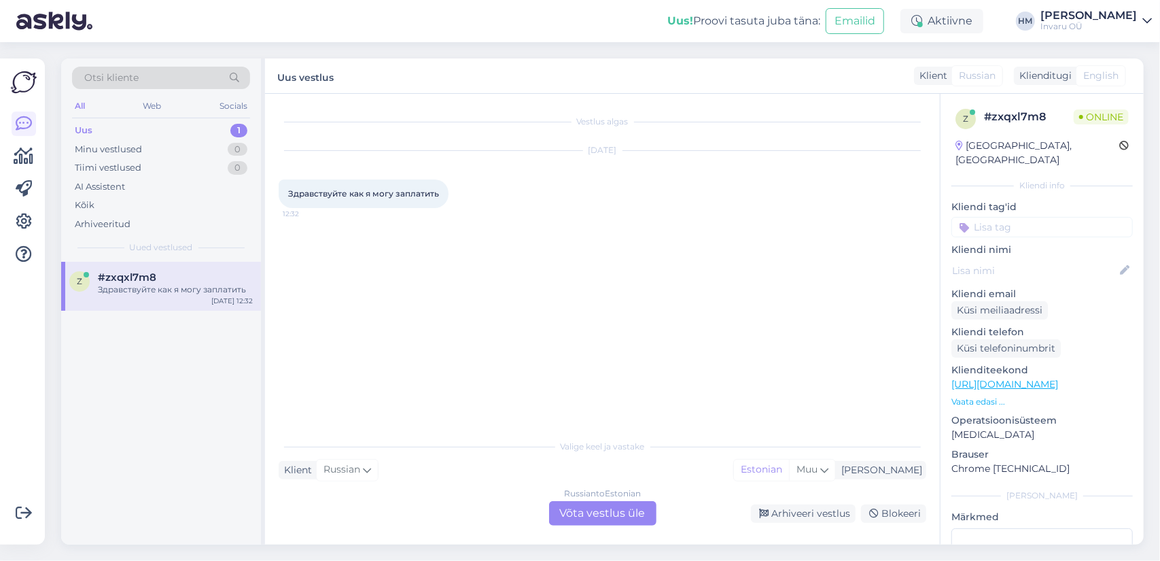
scroll to position [0, 0]
click at [616, 516] on div "Russian to Estonian Võta vestlus üle" at bounding box center [602, 513] width 107 height 24
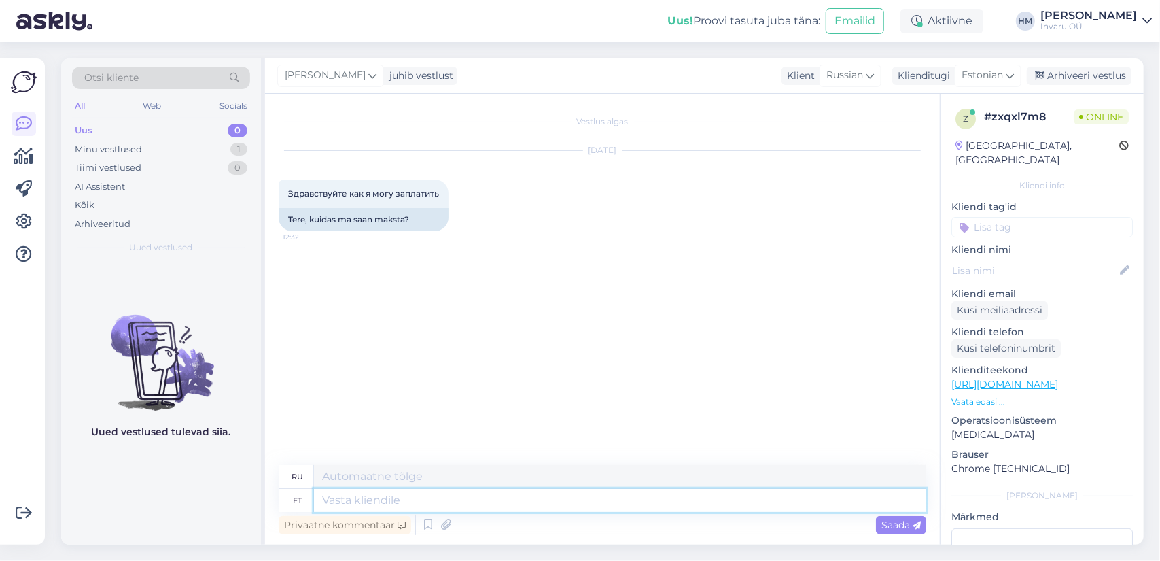
click at [332, 495] on textarea at bounding box center [620, 500] width 612 height 23
type textarea "Tere,"
type textarea "Привет,"
type textarea "Tere, mille e"
type textarea "Привет, что?"
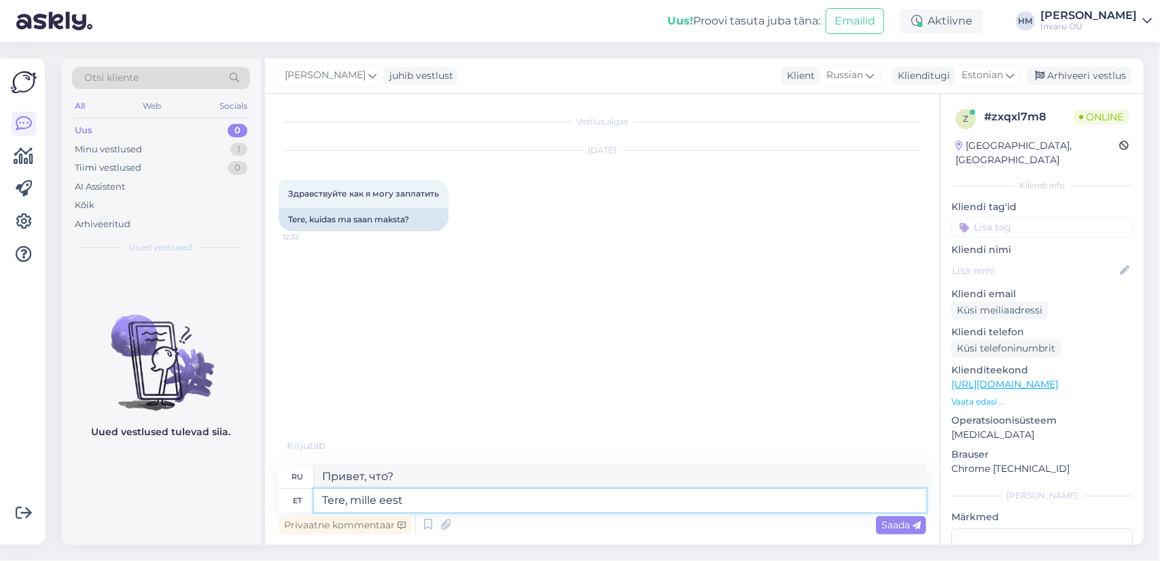
type textarea "Tere, mille eest"
type textarea "Алло, для чего?"
type textarea "Tere, mille eest soovite"
type textarea "Здравствуйте, что вам нужно?"
type textarea "Tere, mille eest soovite maksta?"
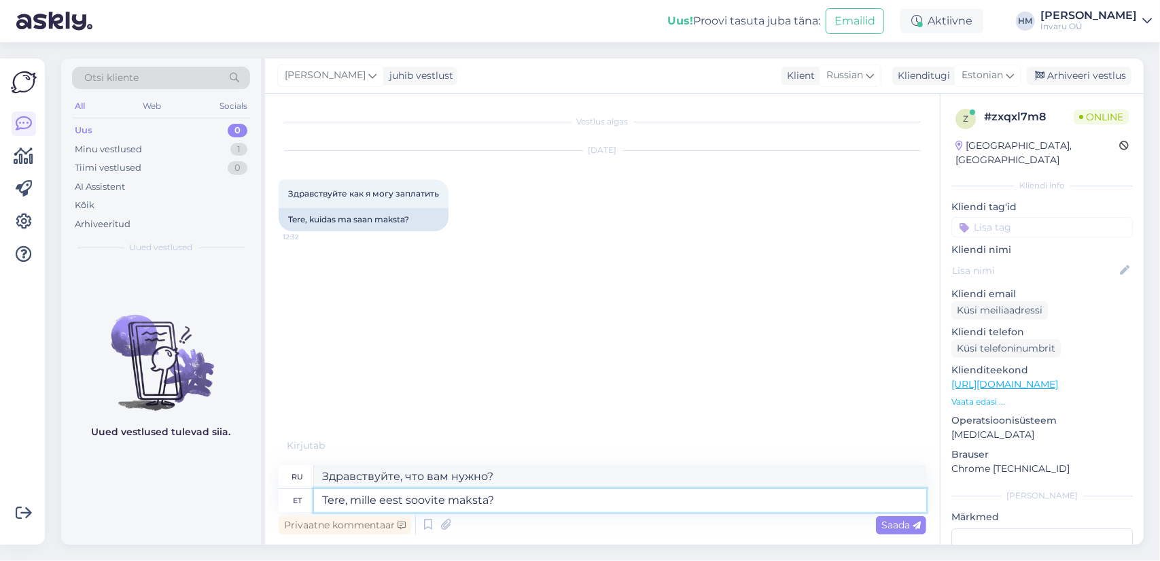
type textarea "Здравствуйте, за что вы хотите заплатить?"
type textarea "Tere, mille eest soovite maksta?"
click at [898, 519] on span "Saada" at bounding box center [900, 524] width 39 height 12
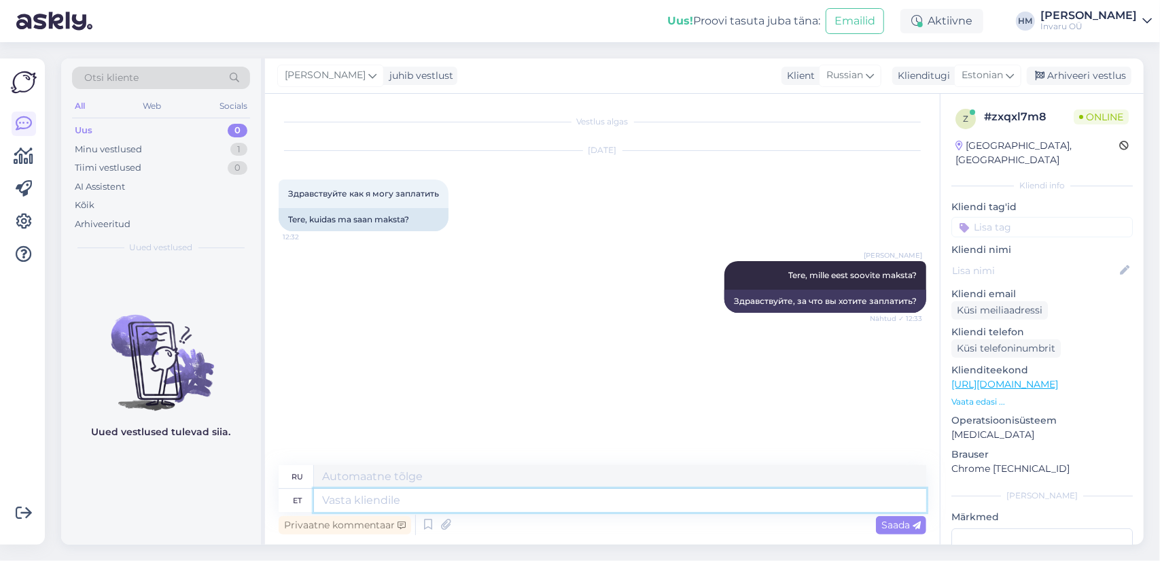
click at [346, 498] on textarea at bounding box center [620, 500] width 612 height 23
click at [362, 501] on textarea at bounding box center [620, 500] width 612 height 23
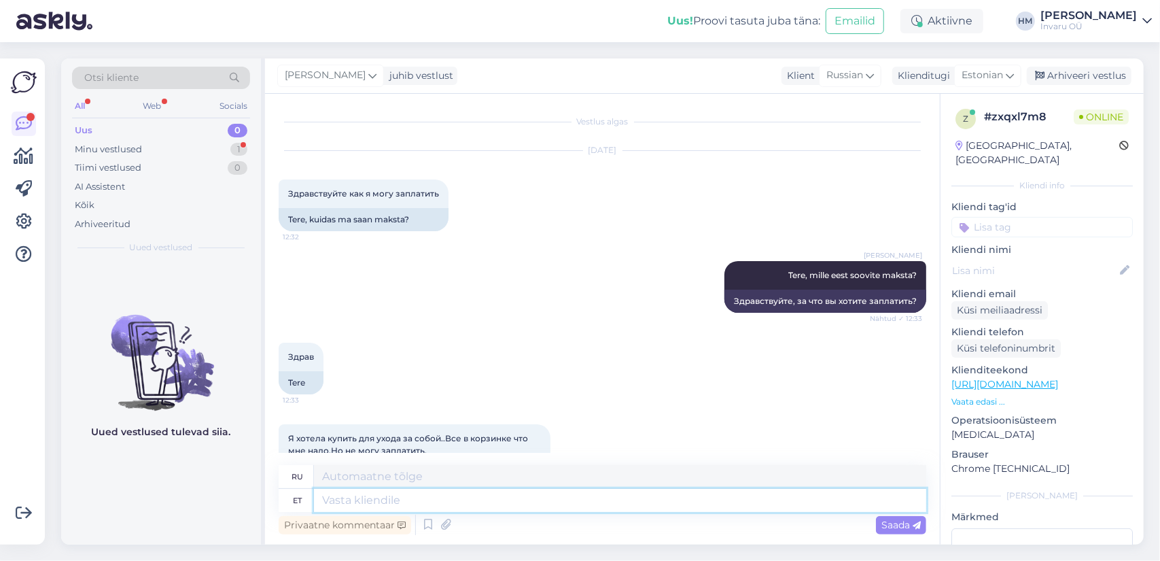
scroll to position [62, 0]
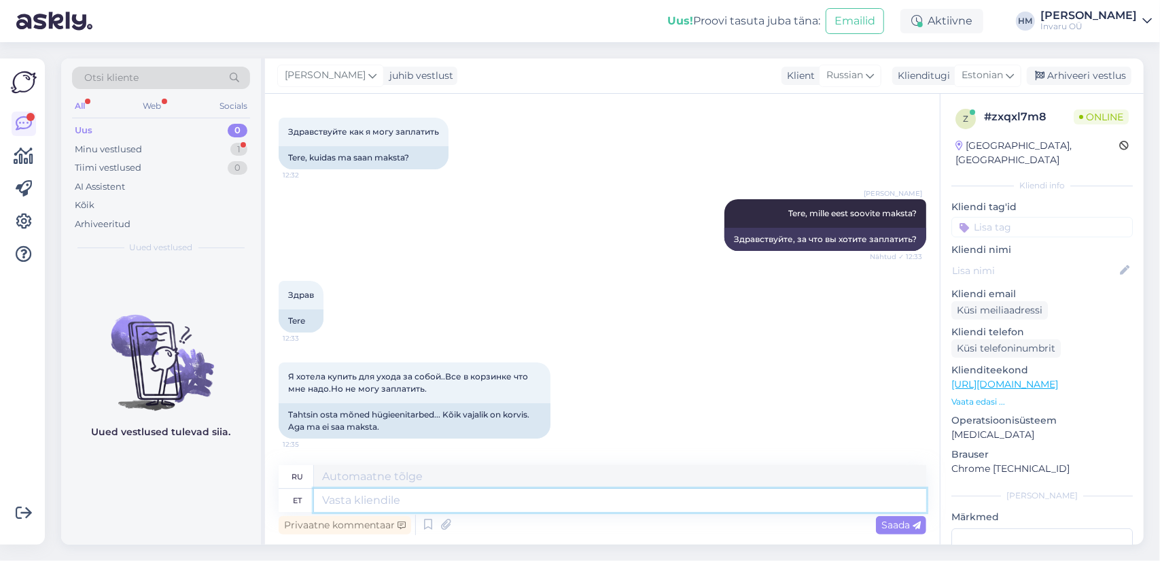
click at [340, 499] on textarea at bounding box center [620, 500] width 612 height 23
type textarea "Lähete"
type textarea "Ты собираешься"
type textarea "Lähete ostukorvi p"
type textarea "Вы переходите в корзину."
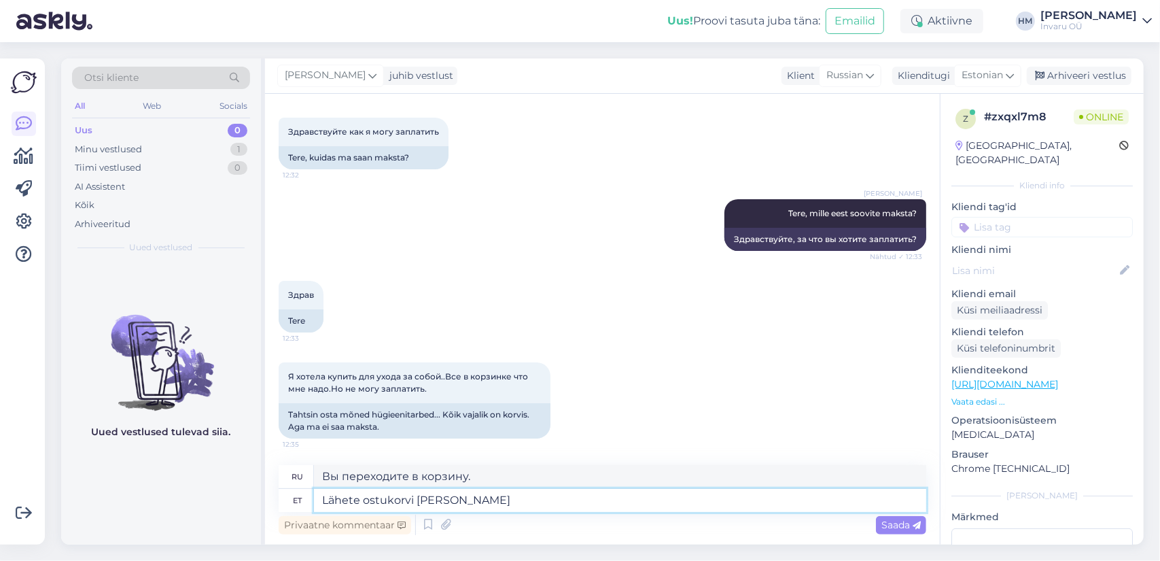
type textarea "Lähete ostukorvi [PERSON_NAME]"
type textarea "Перейти в корзину"
type textarea "Lähete ostukorvi [PERSON_NAME]"
type textarea "Вы переходите в корзину и"
type textarea "Lähete ostukorvi [PERSON_NAME] vajutate"
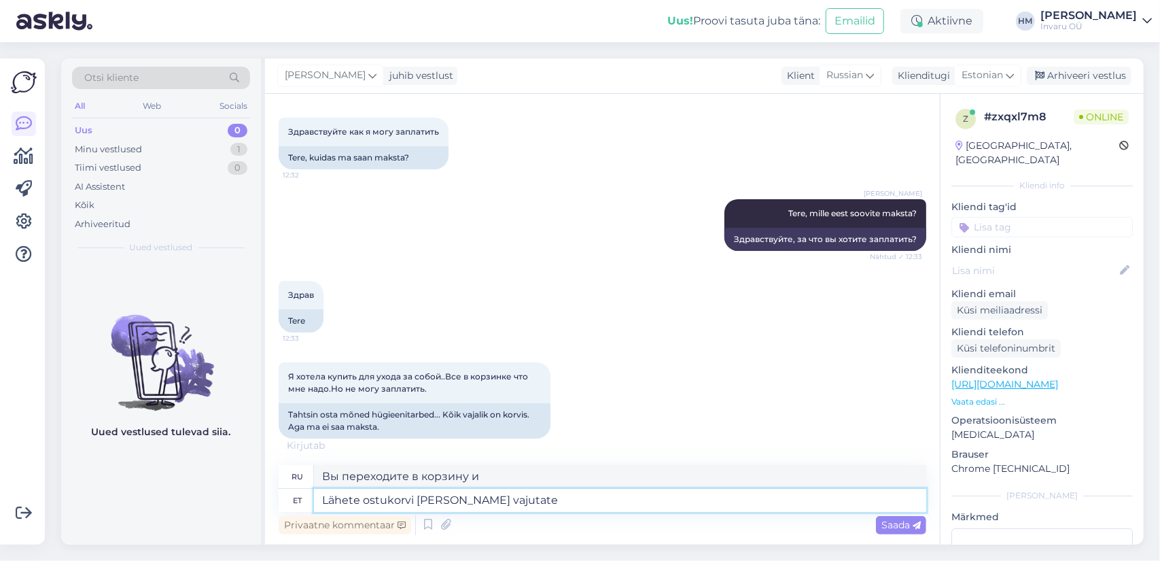
type textarea "Вы переходите в корзину и нажимаете"
type textarea "Lähete ostukorvi [PERSON_NAME] vajutate VORMISTA"
type textarea "Перейдите в корзину и нажмите «СОЗДАТЬ»."
type textarea "Lähete ostukorvi [PERSON_NAME] vajutate VORMISTA OST"
type textarea "Перейдите в корзину и нажмите «СОВЕРШИТЬ ПОКУПКУ»."
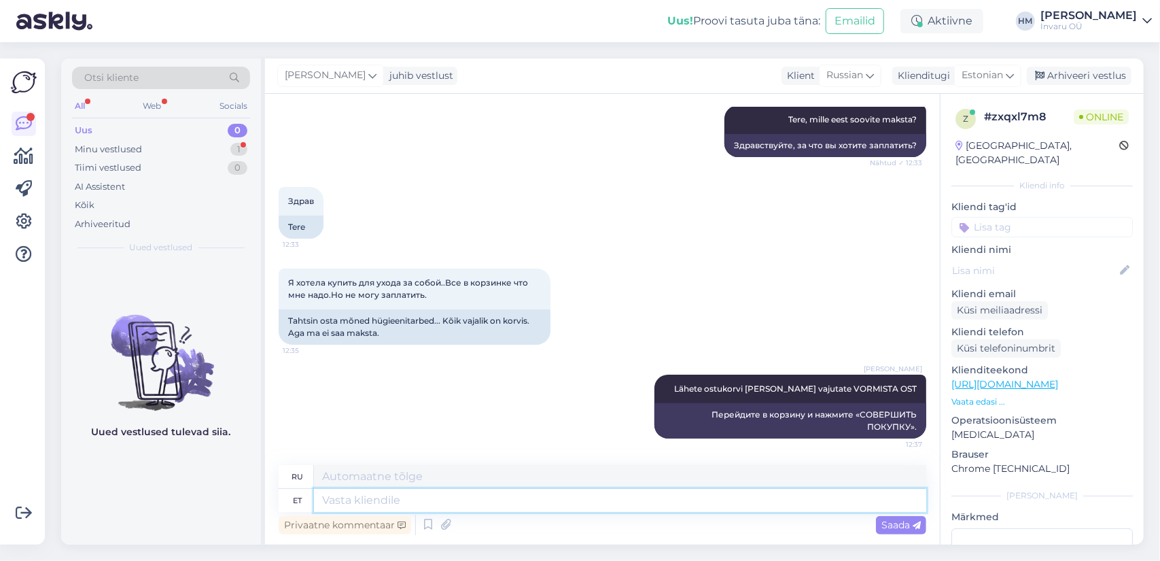
scroll to position [237, 0]
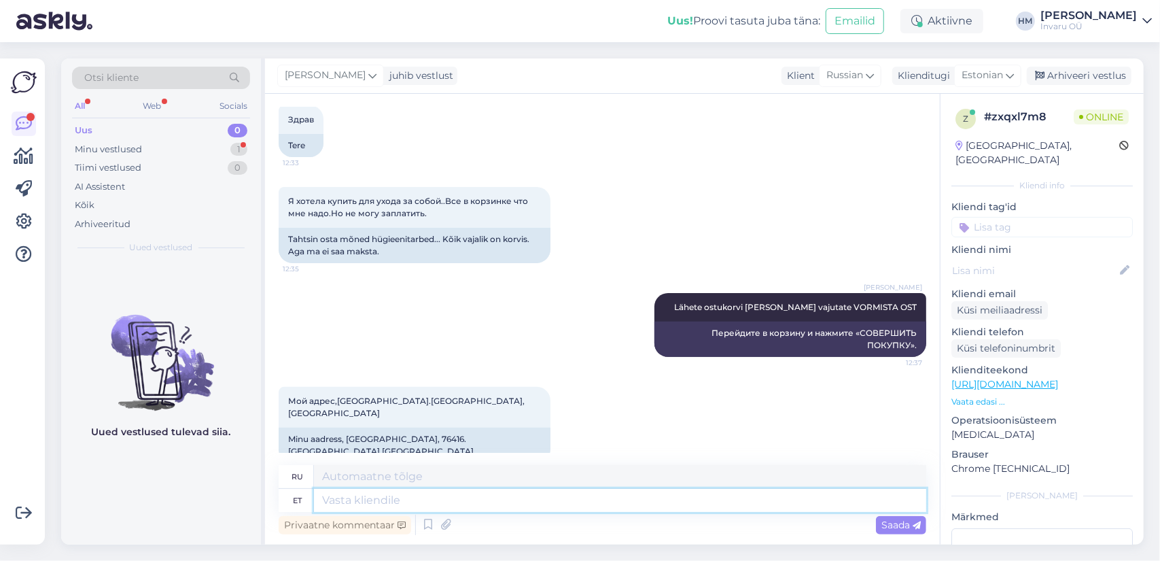
click at [351, 500] on textarea at bounding box center [620, 500] width 612 height 23
type textarea "te"
type textarea "ты"
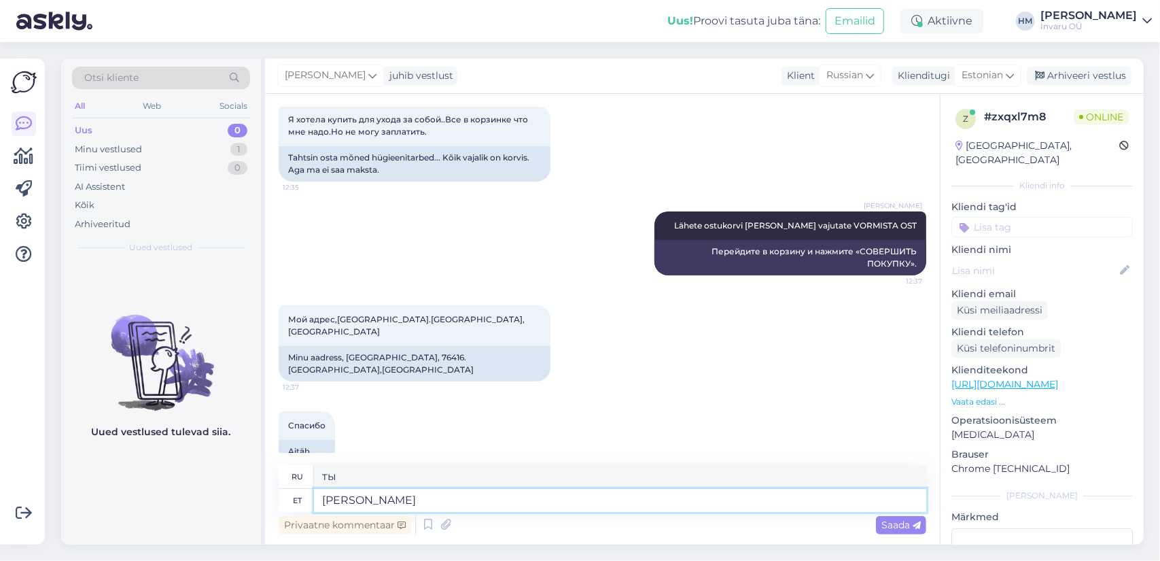
type textarea "[PERSON_NAME]"
type textarea "Вы должны"
type textarea "[PERSON_NAME] oma"
type textarea "у вас должен быть свой"
type textarea "[PERSON_NAME] oma konto i"
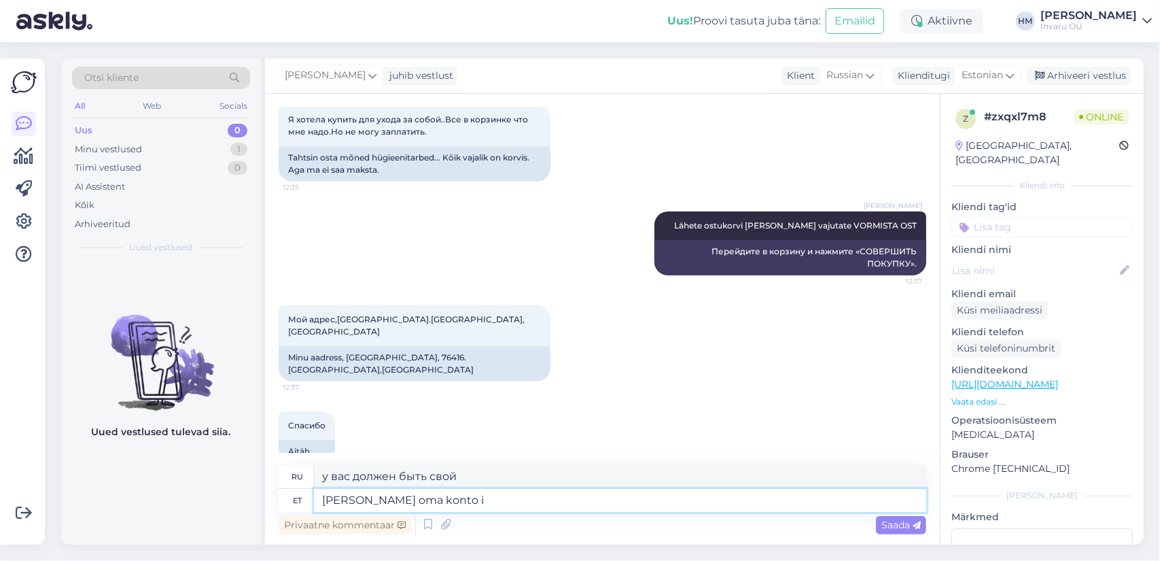
type textarea "вам нужна ваша учетная запись"
type textarea "[PERSON_NAME] oma konto ise"
type textarea "вам нужна ваша собственная учетная запись"
type textarea "[PERSON_NAME] oma konto ise looma"
type textarea "вы должны создать свою собственную учетную запись"
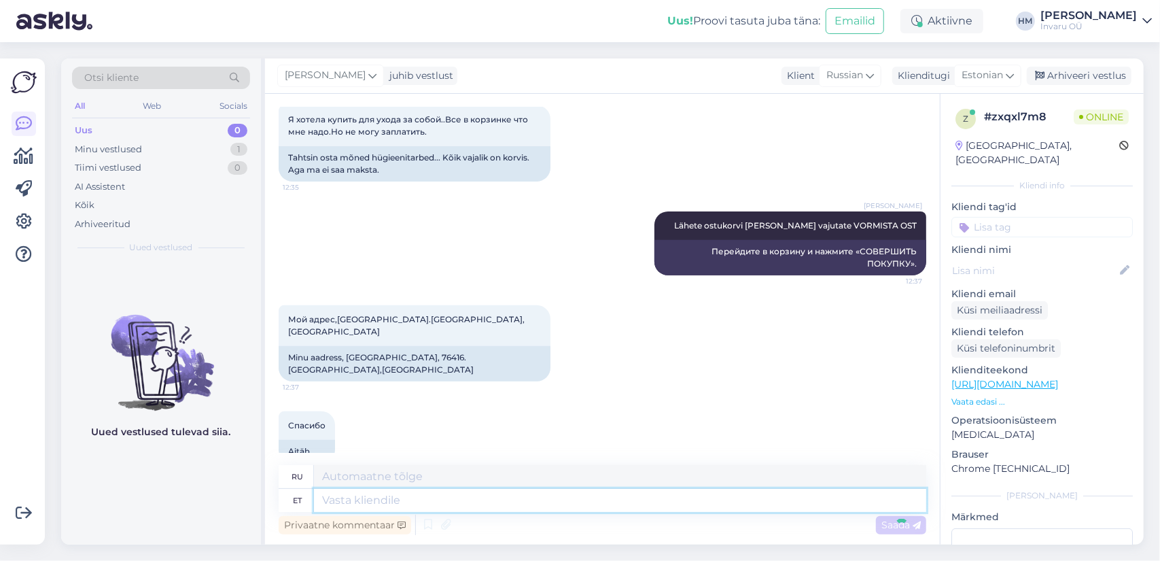
scroll to position [400, 0]
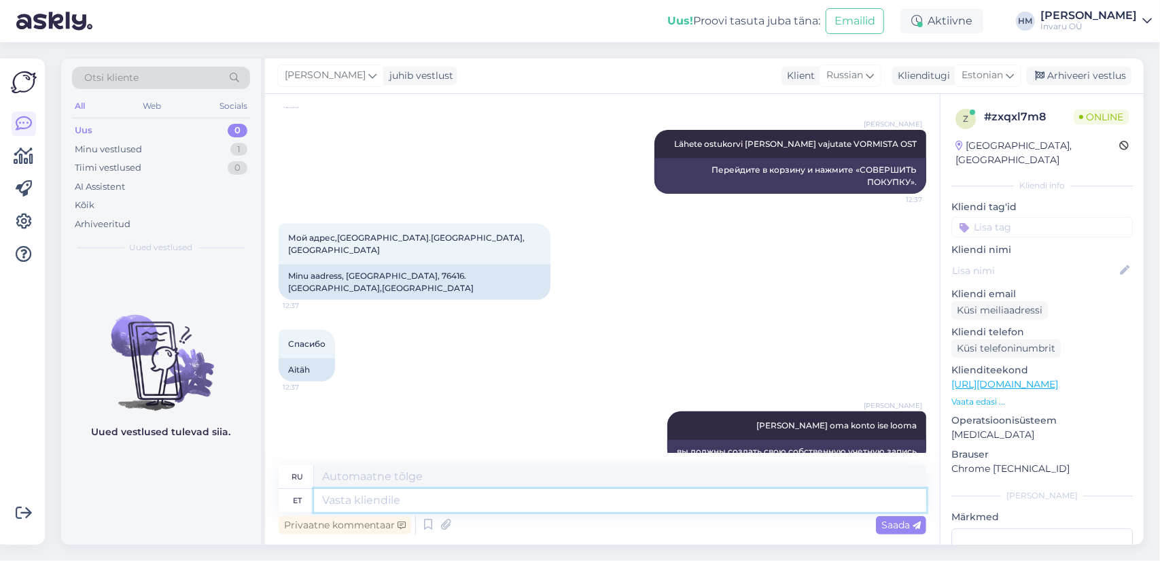
click at [408, 500] on textarea at bounding box center [620, 500] width 612 height 23
type textarea "seal"
type textarea "там"
type textarea "seal vormi"
type textarea "там форма"
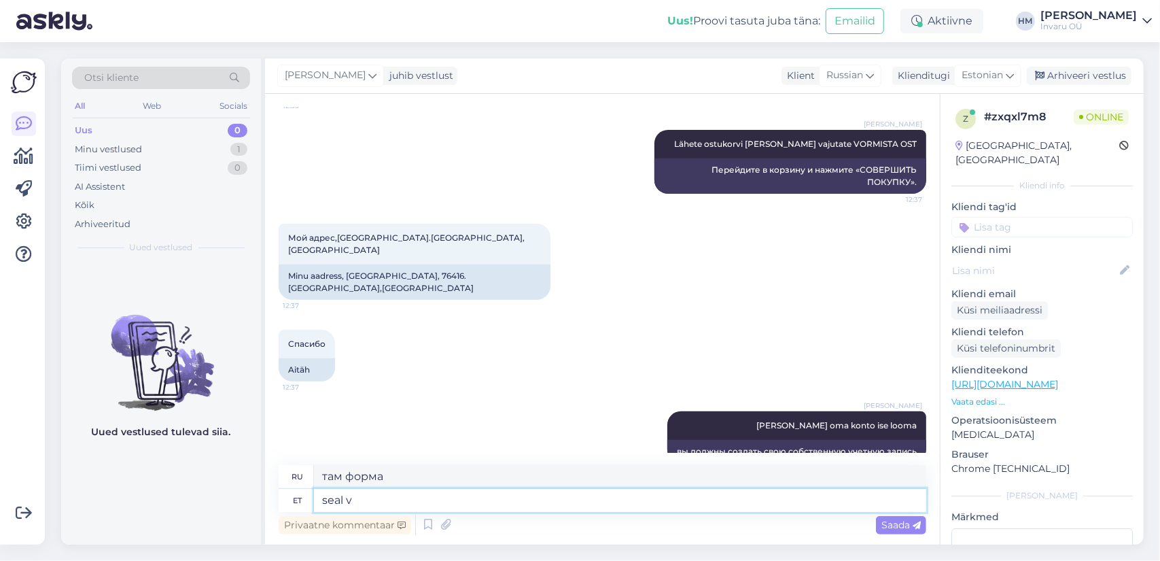
type textarea "seal"
type textarea "там"
type textarea "seal küsin"
type textarea "Я спрошу там."
type textarea "seal küsin kauba"
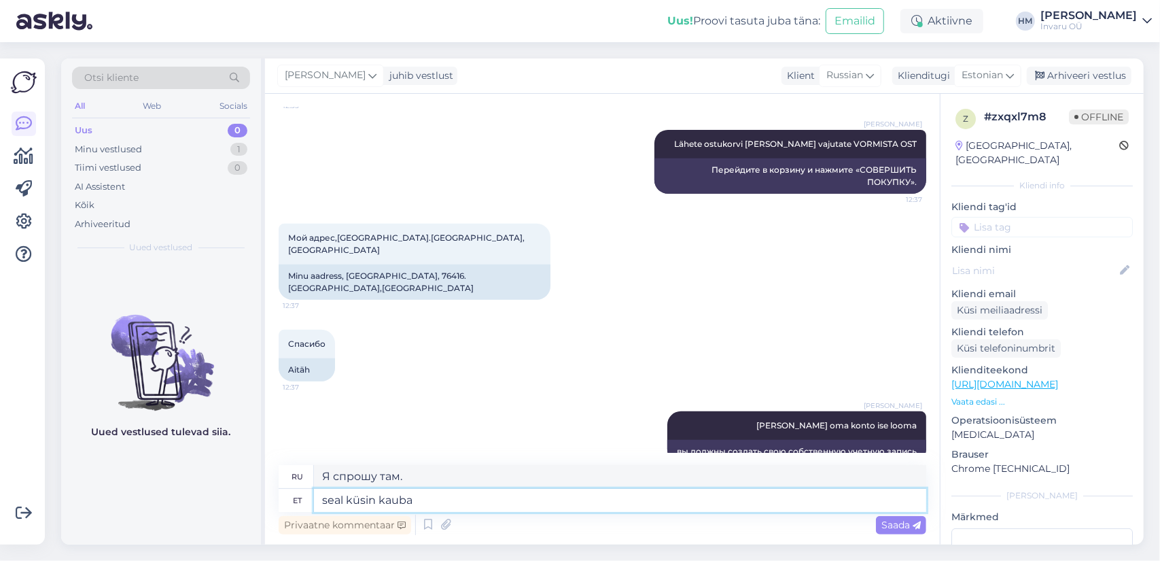
type textarea "Я спрашиваю о товаре там."
type textarea "seal küsin kauba kätte s"
type textarea "Я заберу товар там."
type textarea "seal küsin kauba kätte saamise ko"
type textarea "Я спрашиваю о получении товара там."
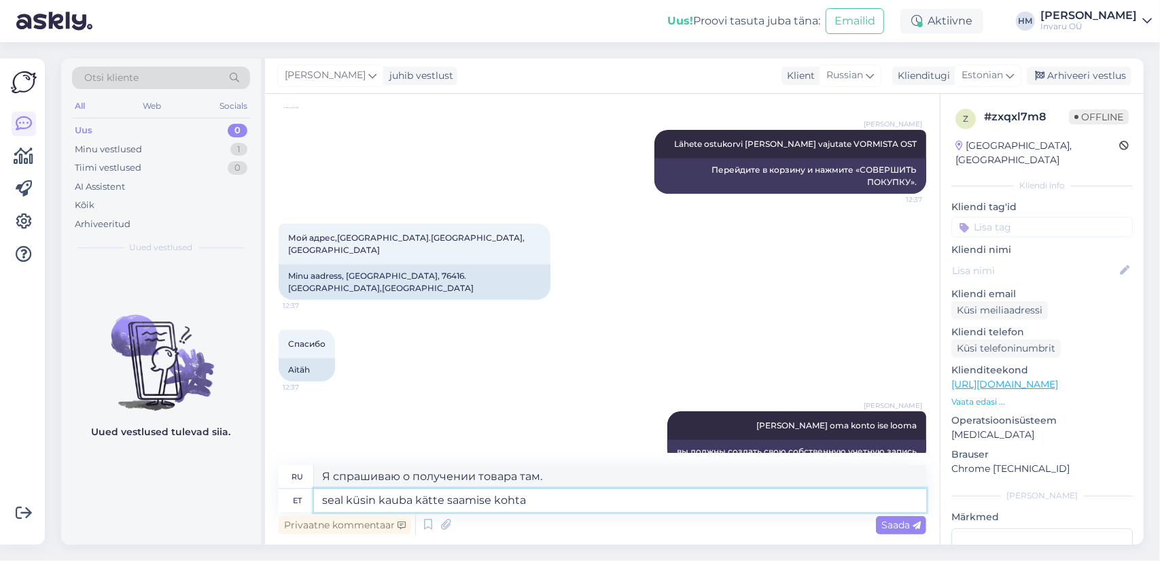
type textarea "seal küsin kauba kätte saamise kohta j"
type textarea "Я спрошу насчет получения товара там."
type textarea "seal küsin kauba kätte saamise [PERSON_NAME]"
type textarea "там я спрашиваю о получении товара [PERSON_NAME]"
type textarea "seal küsin kauba kätte saamise kohta [PERSON_NAME] j"
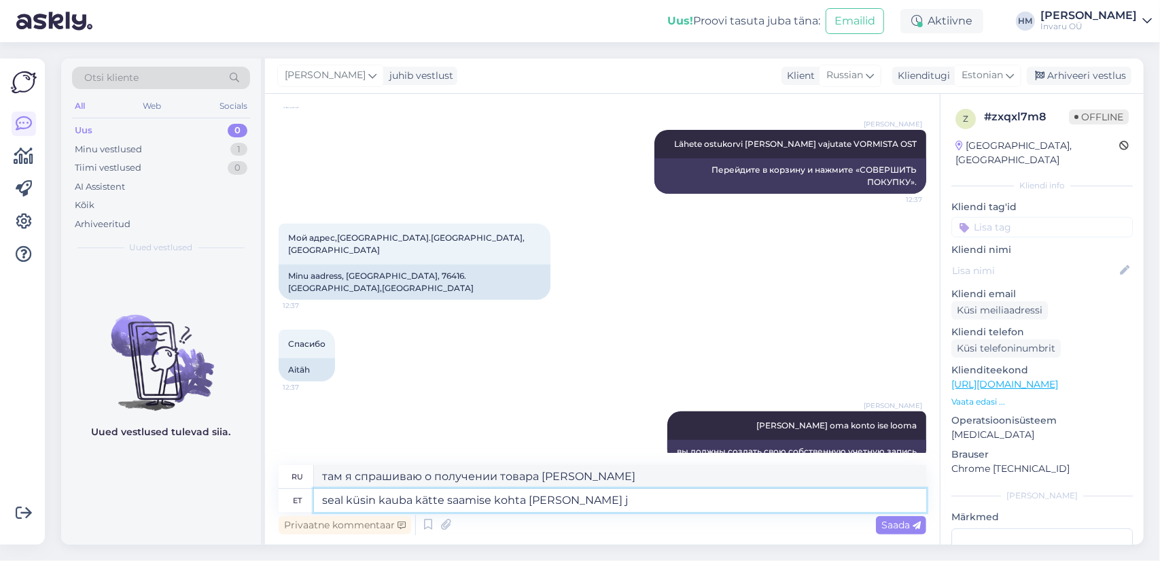
type textarea "там я спрашиваю о получении товара и т.д."
type textarea "seal küsin kauba kätte saamise kohta [PERSON_NAME] juba"
type textarea "Я спрошу о возможности получения товара на месте."
type textarea "seal küsin kauba kätte saamise kohta [PERSON_NAME] juba jätkate"
type textarea "Я спрошу вас о получении товара там, а затем вы сможете продолжить."
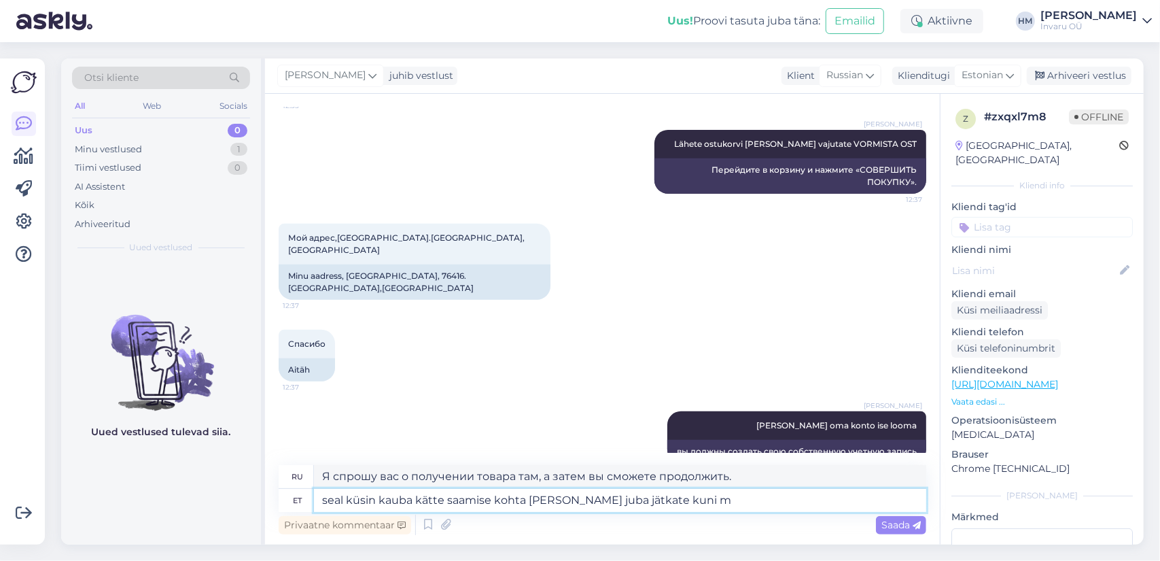
type textarea "seal küsin kauba kätte saamise kohta [PERSON_NAME] juba jätkate kuni ma"
type textarea "там я спрошу о получении товара, а затем вы можете продолжать до тех пор, пока"
type textarea "seal küsin kauba kätte saamise kohta [PERSON_NAME] juba jätkate kuni maksmiseni"
type textarea "Там я спрошу о получении товара, а затем вы сможете продолжить до момента оплат…"
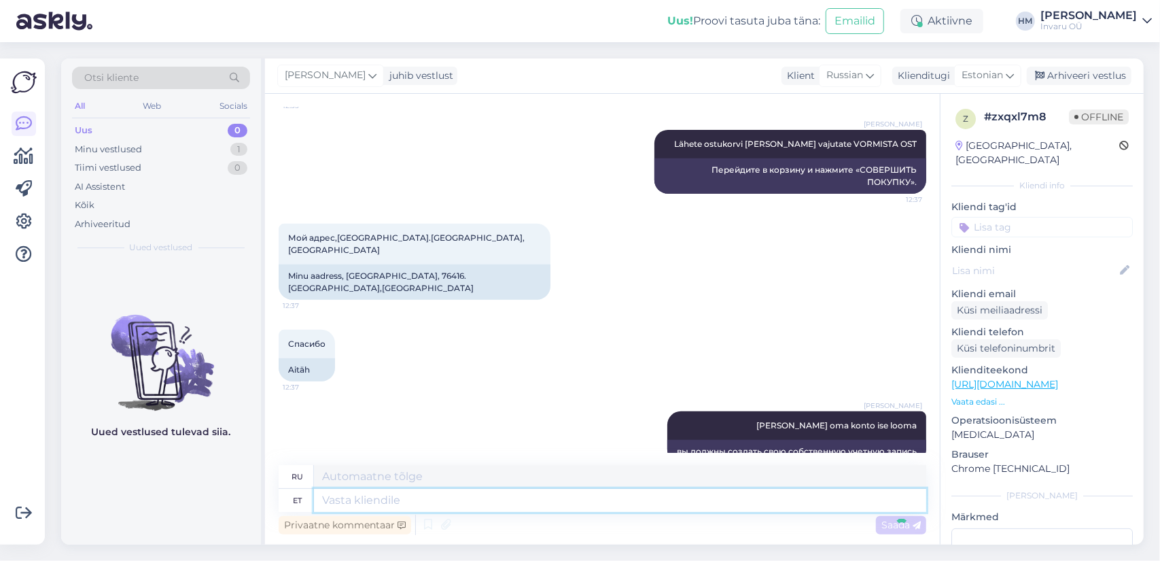
scroll to position [506, 0]
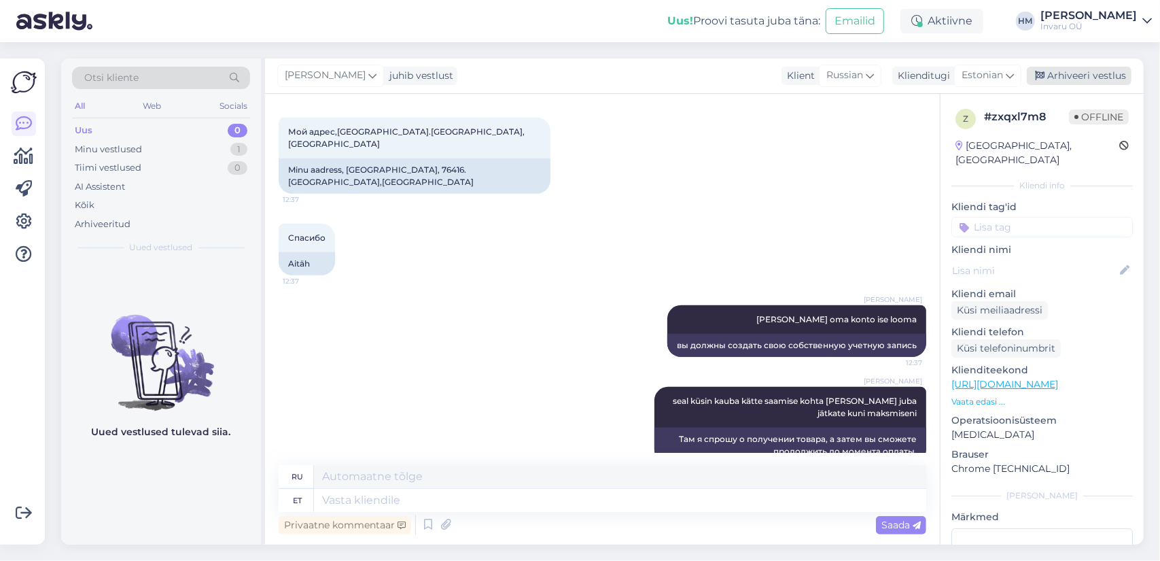
click at [1093, 75] on div "Arhiveeri vestlus" at bounding box center [1079, 76] width 105 height 18
